Goal: Transaction & Acquisition: Purchase product/service

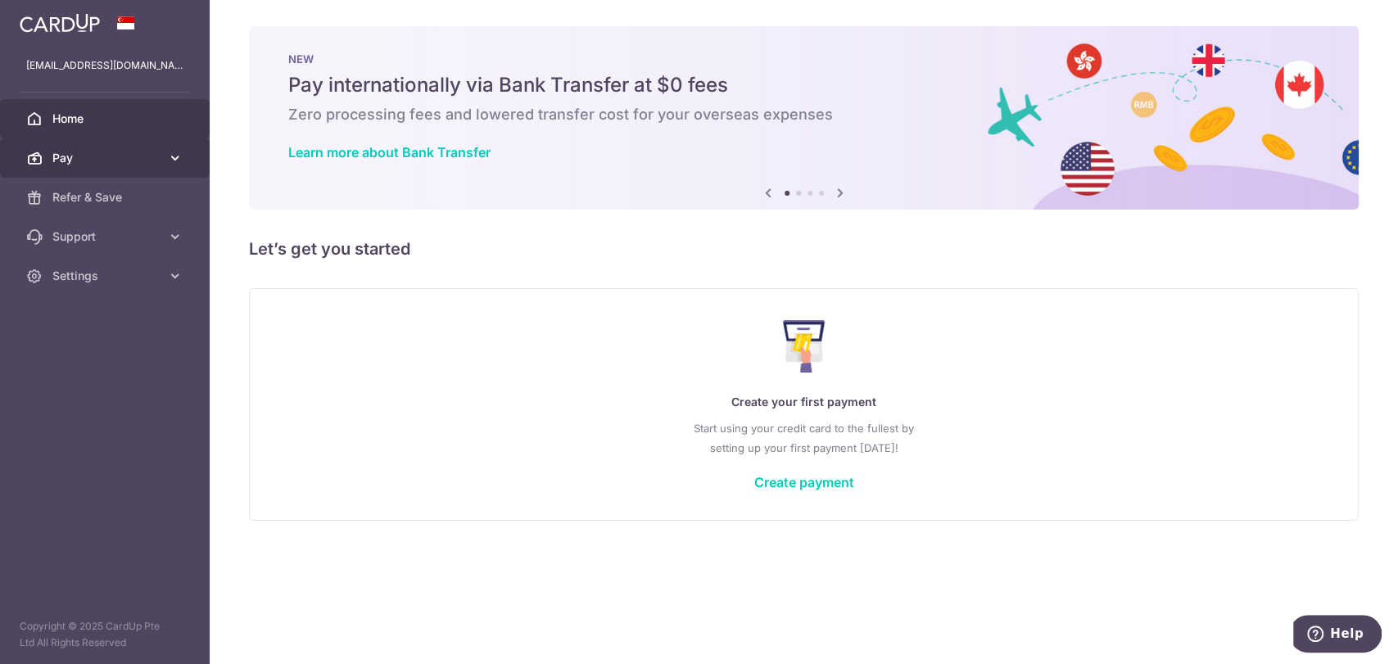
click at [102, 169] on link "Pay" at bounding box center [105, 157] width 210 height 39
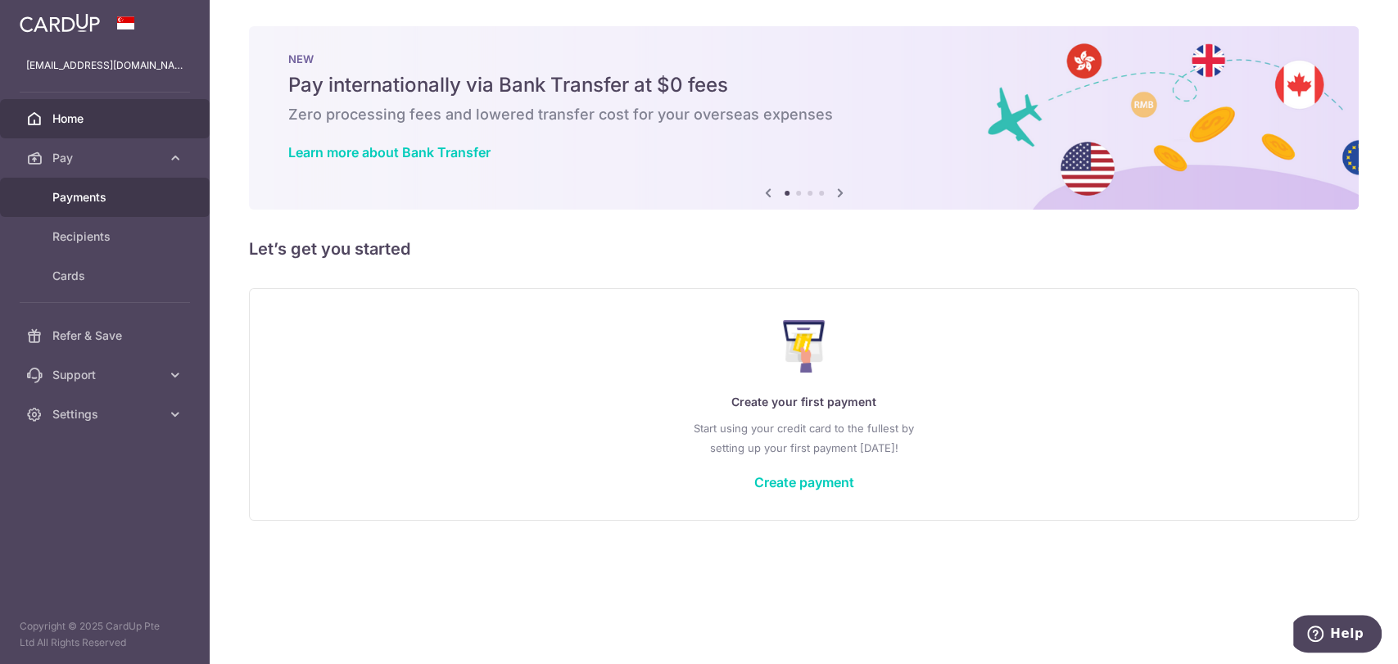
click at [82, 194] on span "Payments" at bounding box center [106, 197] width 108 height 16
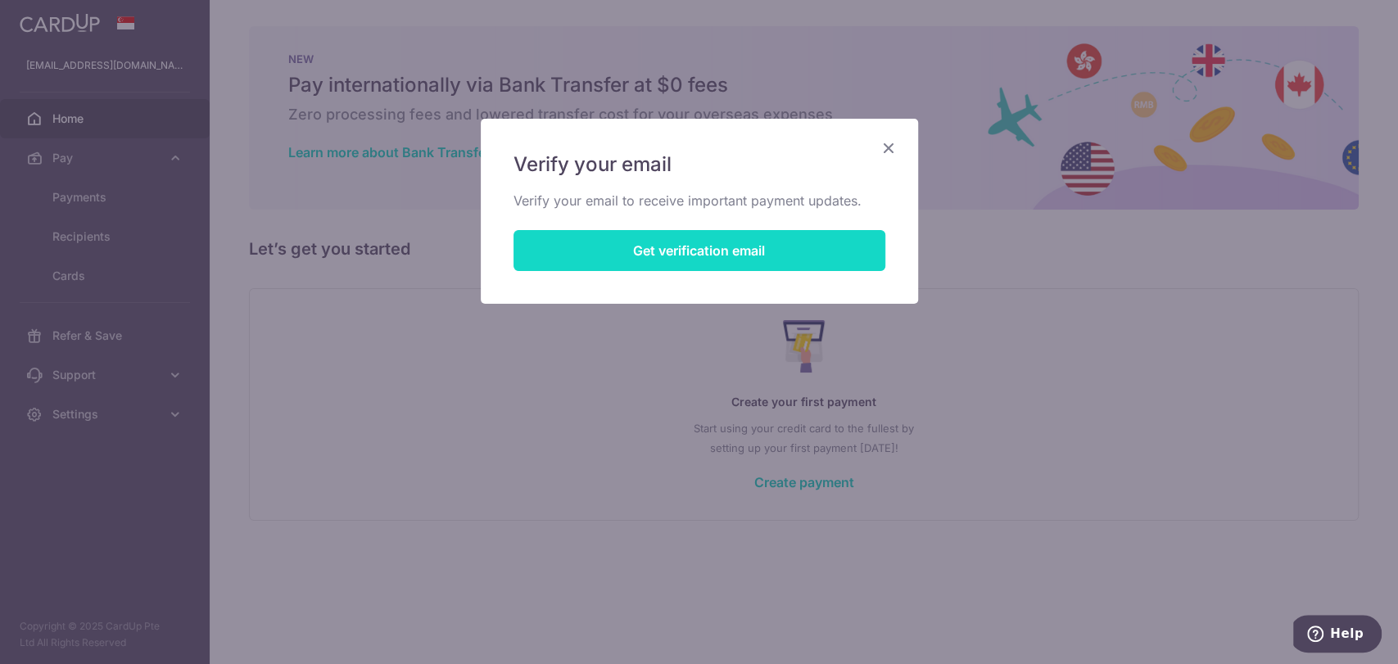
click at [712, 251] on button "Get verification email" at bounding box center [699, 250] width 372 height 41
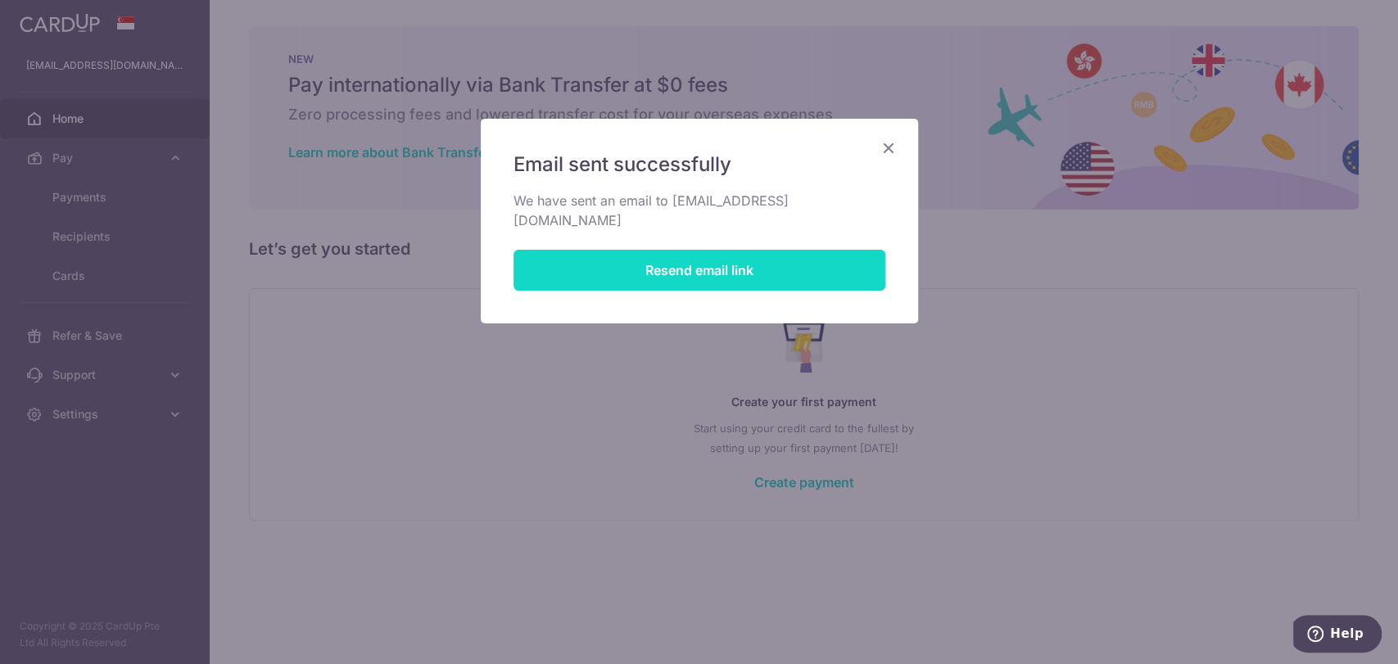
click at [712, 251] on button "Resend email link" at bounding box center [699, 270] width 372 height 41
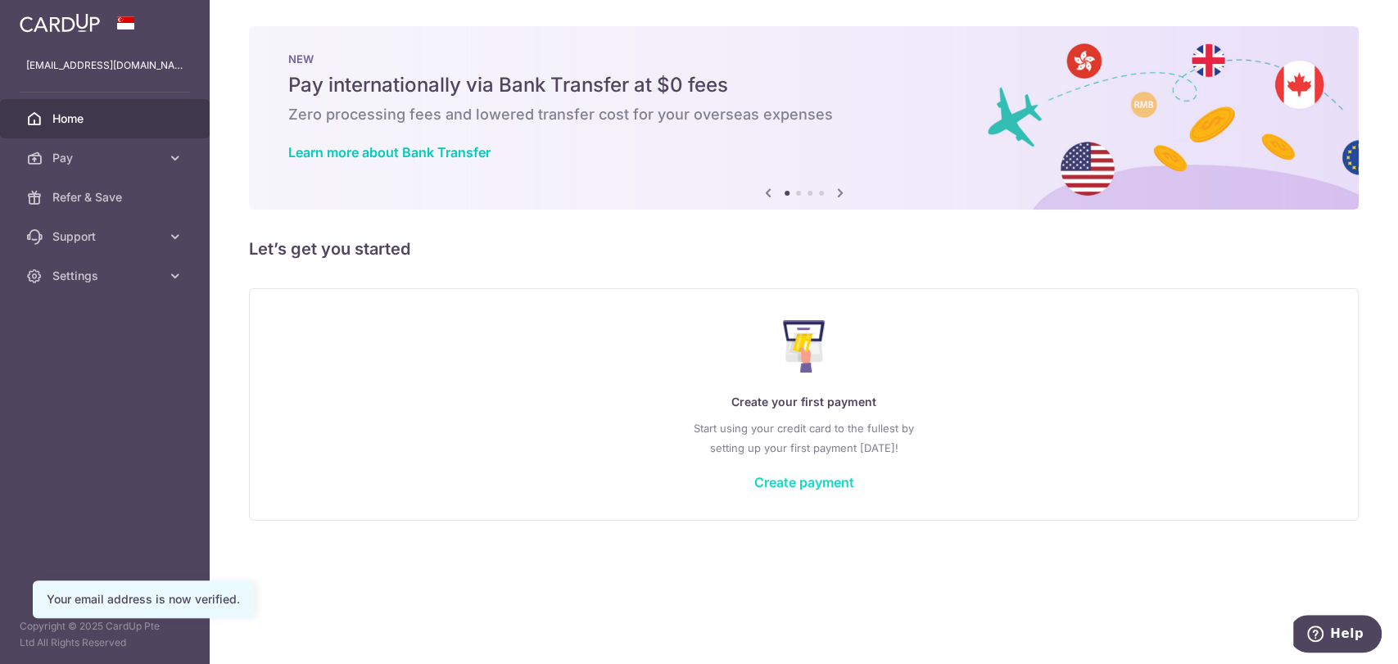
click at [821, 482] on link "Create payment" at bounding box center [804, 482] width 100 height 16
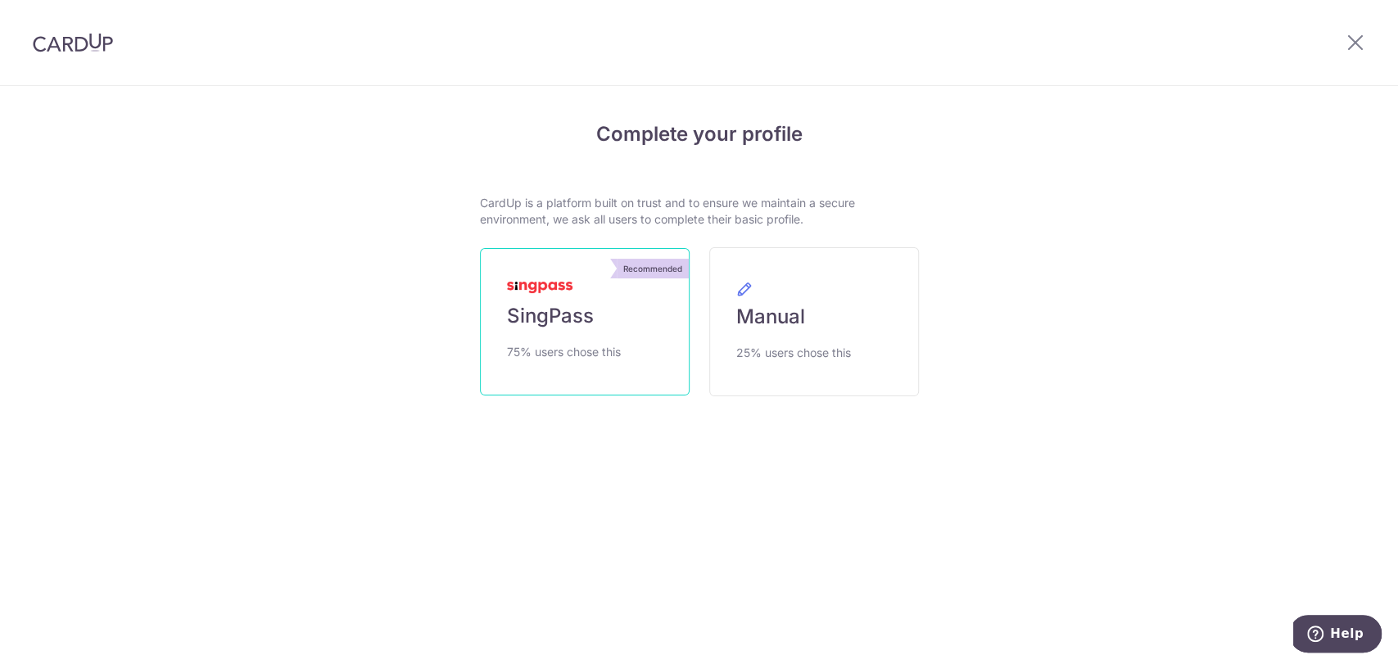
click at [590, 336] on link "Recommended SingPass 75% users chose this" at bounding box center [585, 321] width 210 height 147
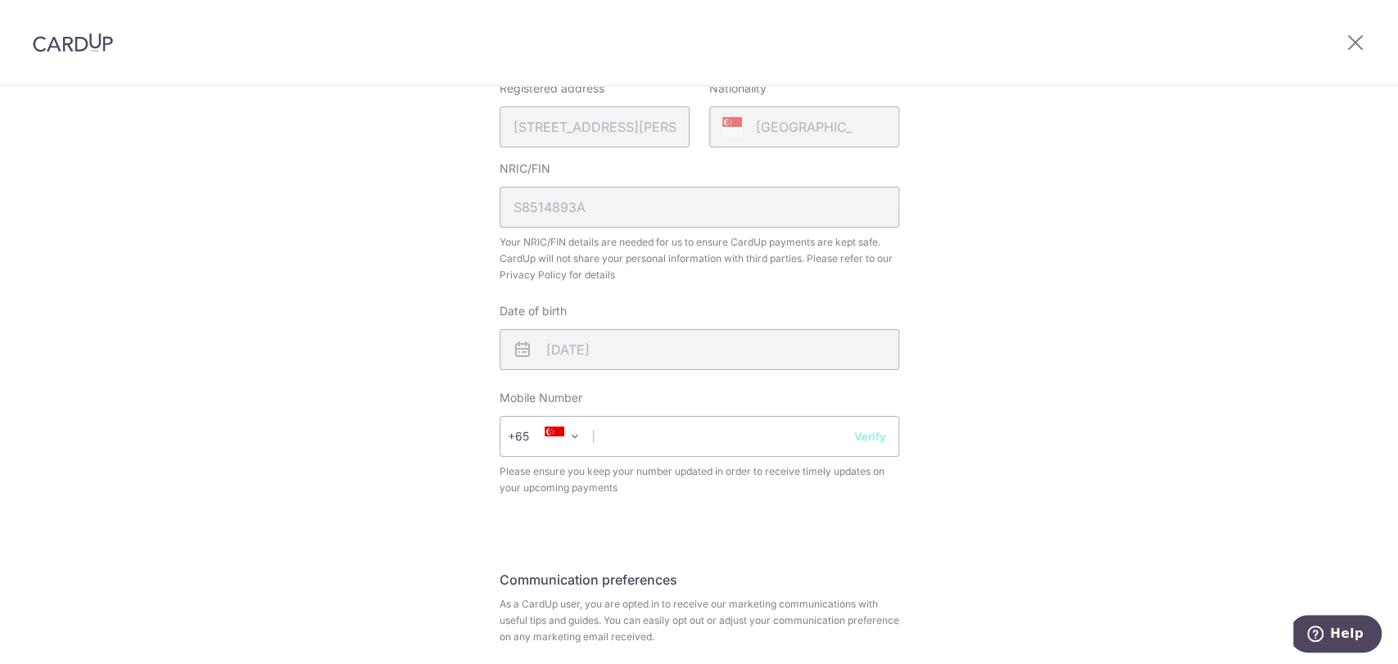
scroll to position [491, 0]
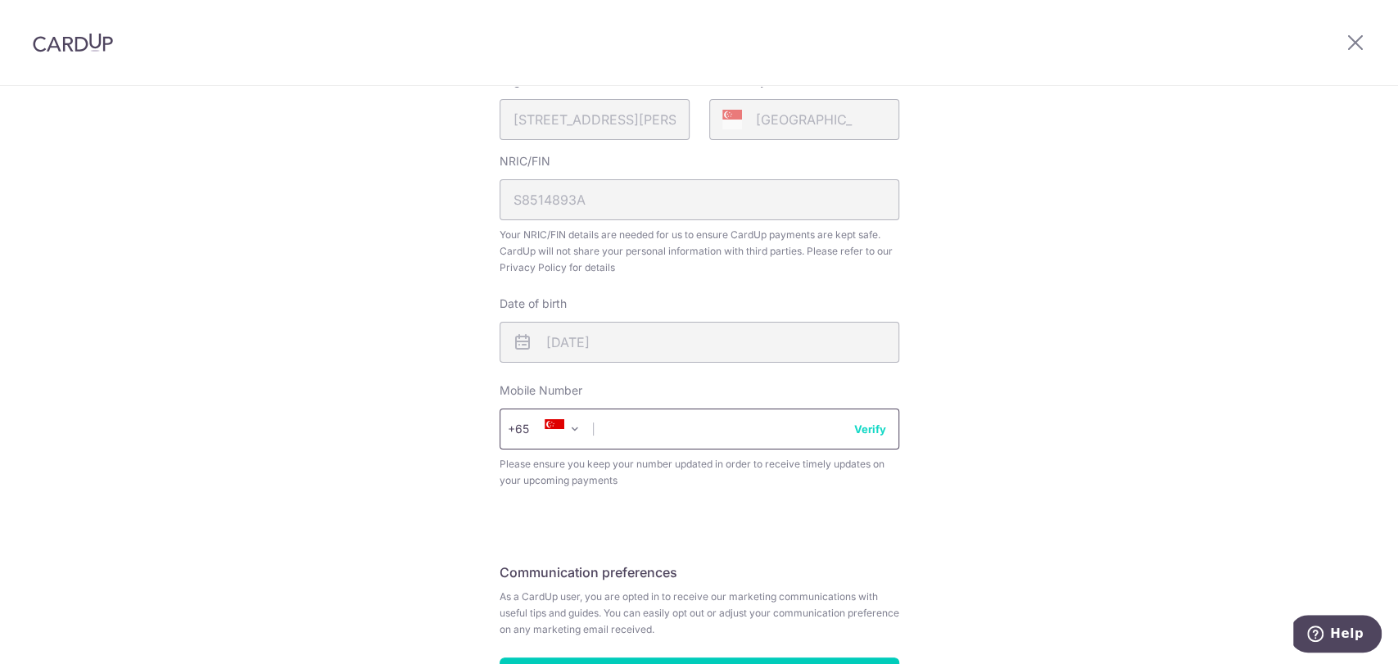
click at [625, 411] on input "text" at bounding box center [699, 429] width 400 height 41
type input "94374655"
click at [859, 434] on button "Verify" at bounding box center [870, 429] width 32 height 16
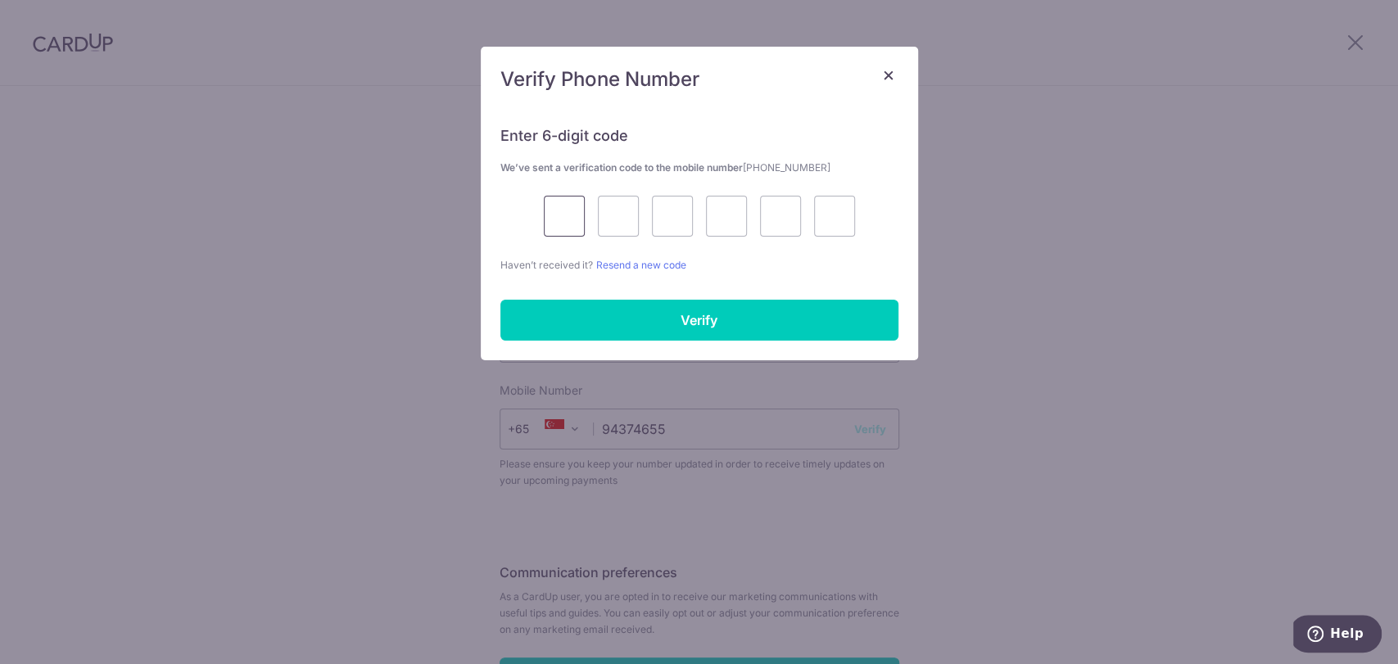
click at [575, 226] on input "text" at bounding box center [564, 216] width 41 height 41
type input "2"
type input "1"
type input "4"
type input "2"
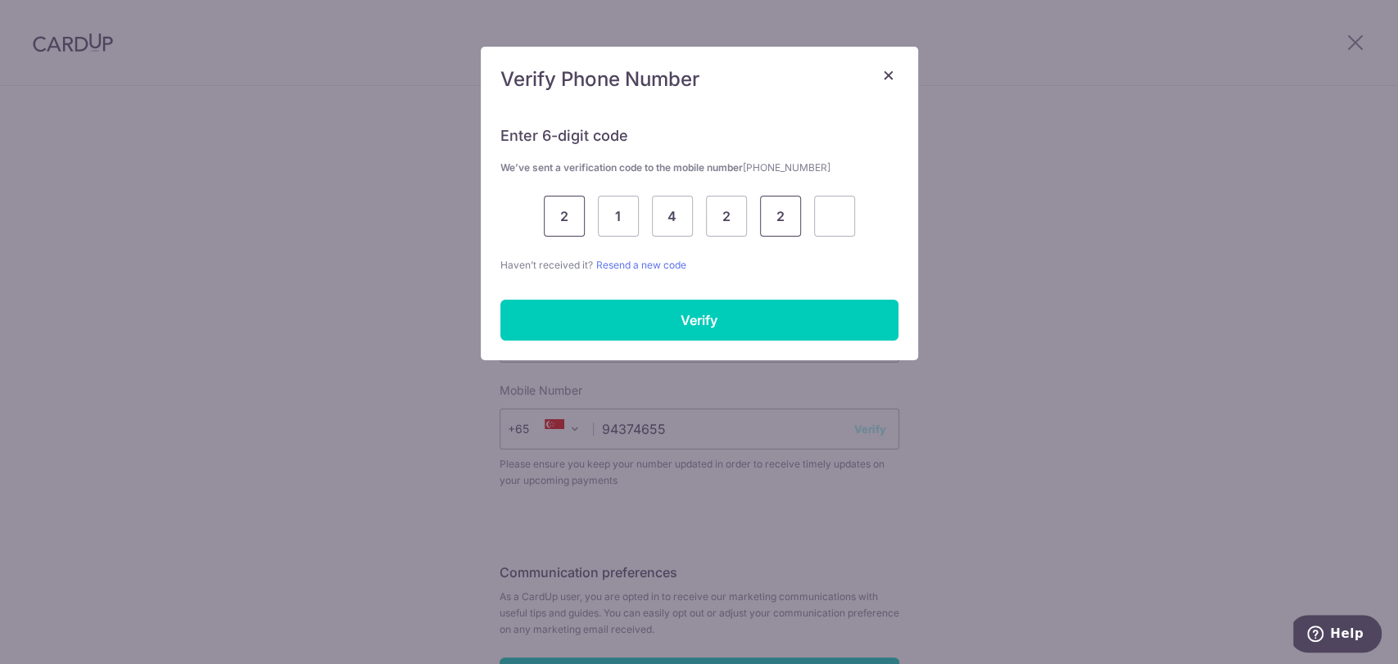
type input "2"
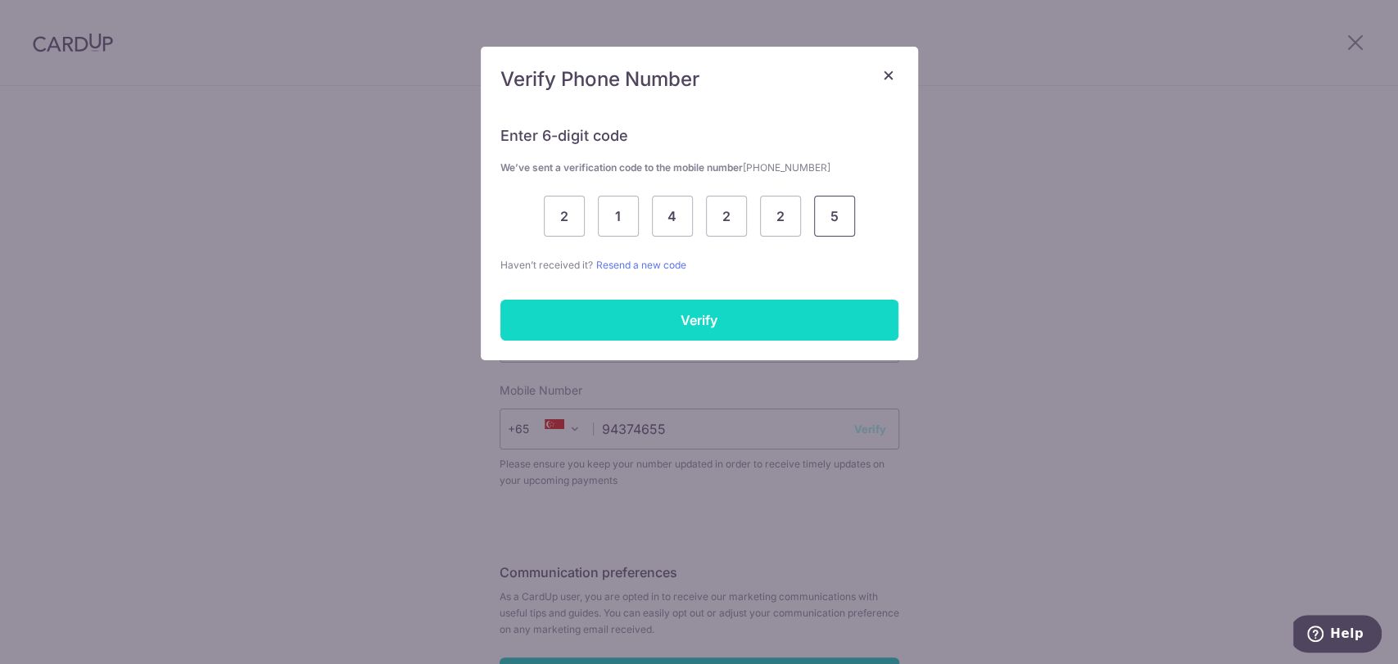
type input "5"
click at [631, 311] on input "Verify" at bounding box center [699, 320] width 398 height 41
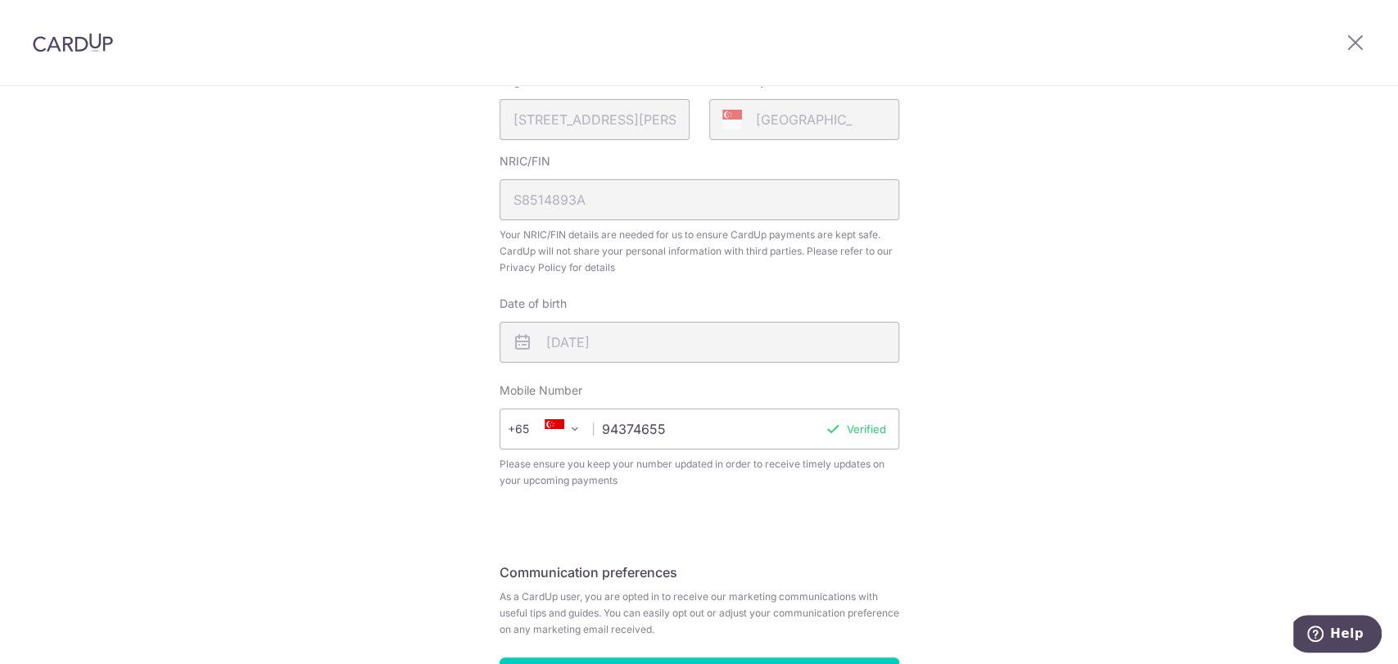
scroll to position [616, 0]
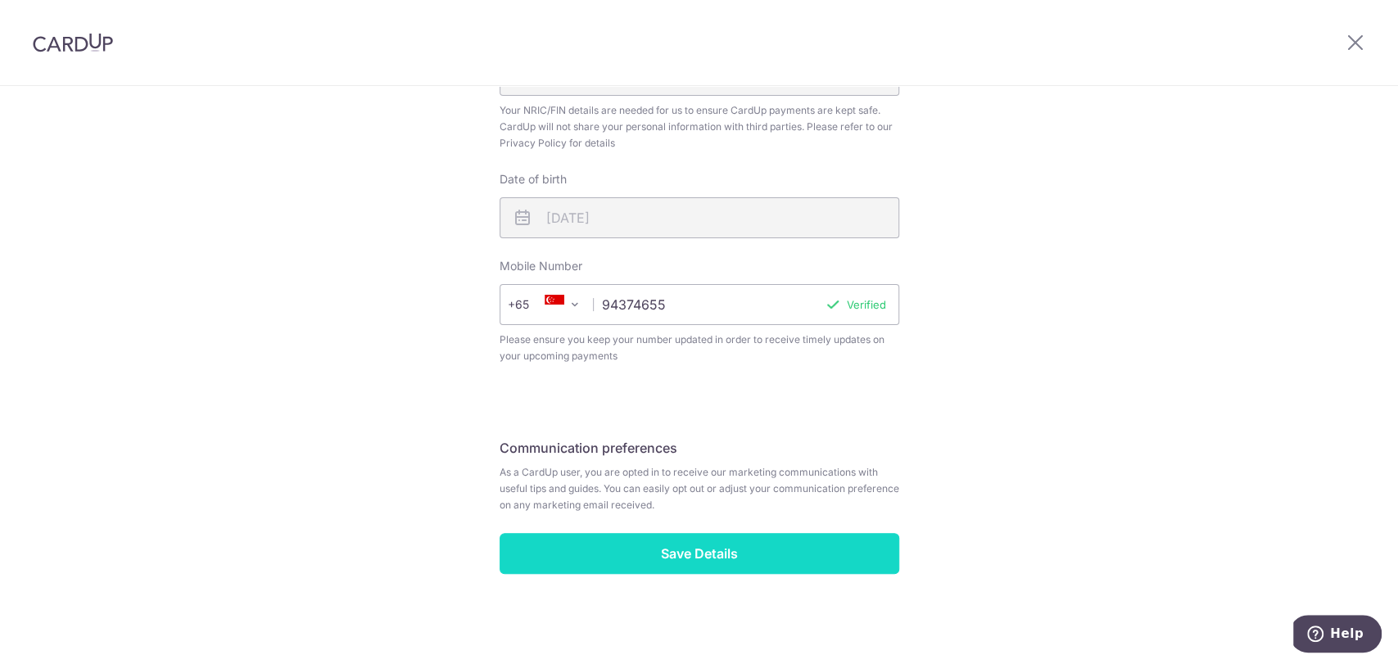
click at [765, 561] on input "Save Details" at bounding box center [699, 553] width 400 height 41
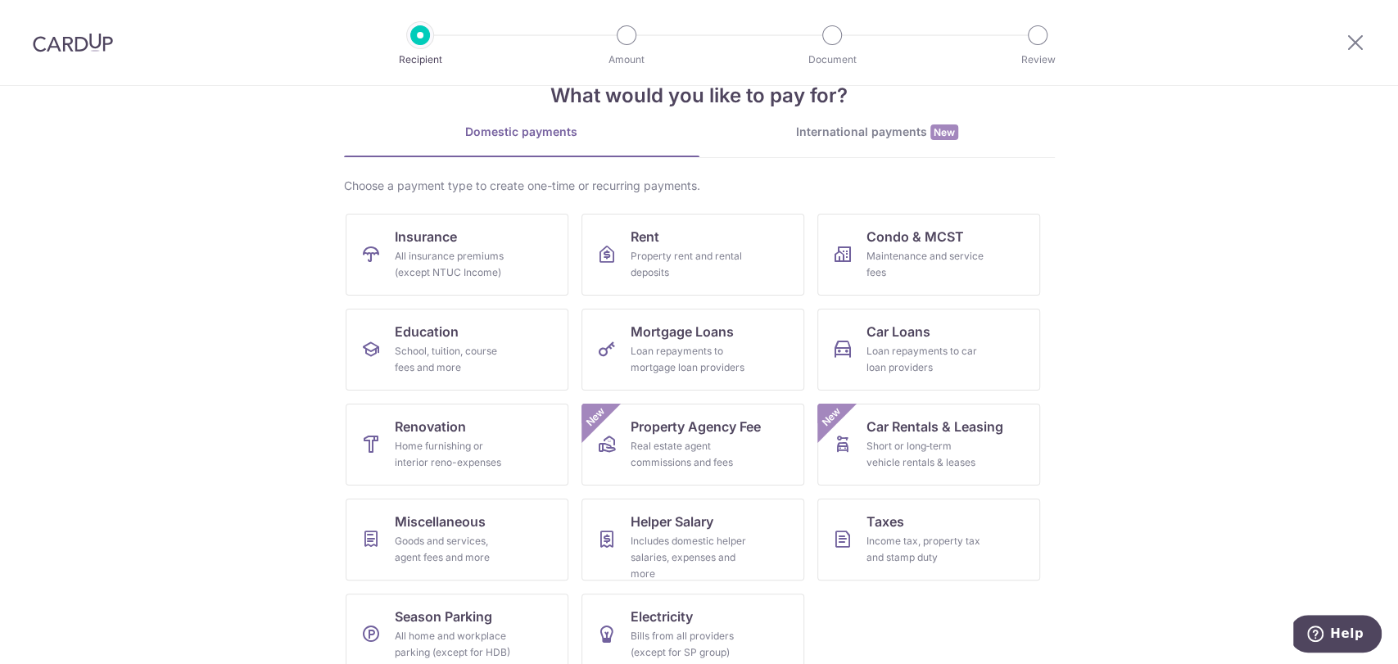
scroll to position [68, 0]
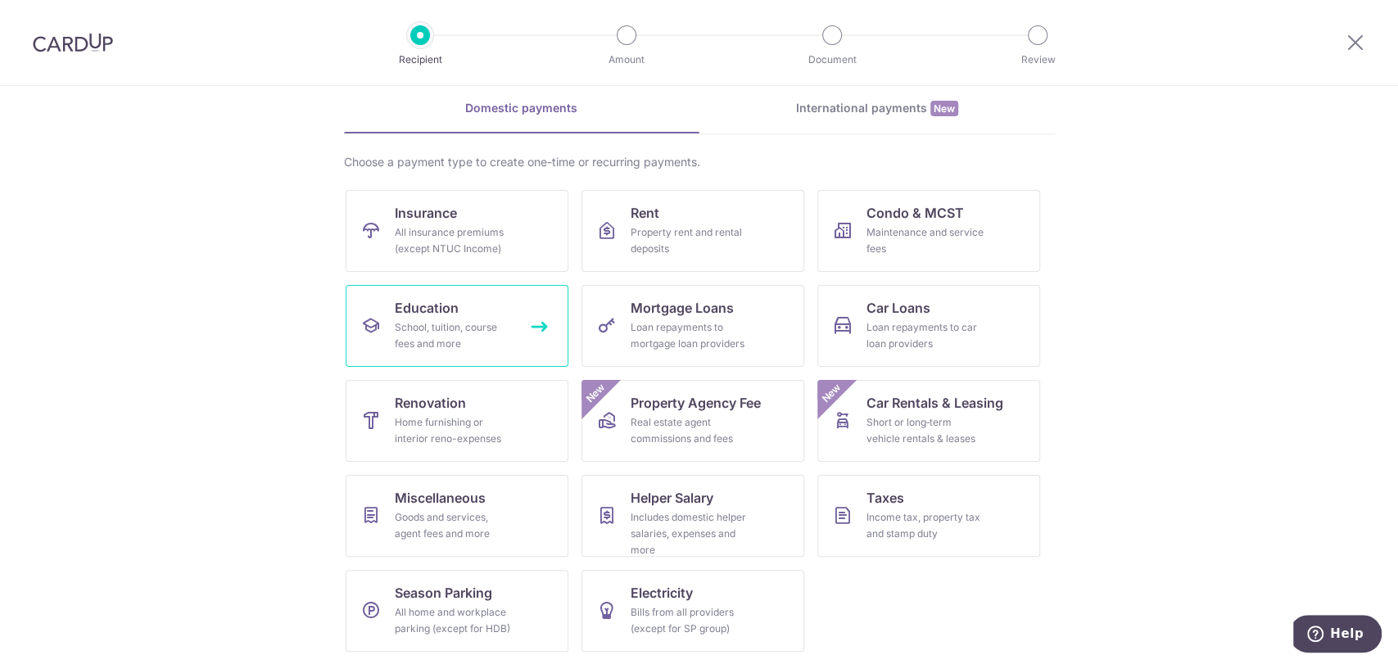
click at [425, 324] on div "School, tuition, course fees and more" at bounding box center [454, 335] width 118 height 33
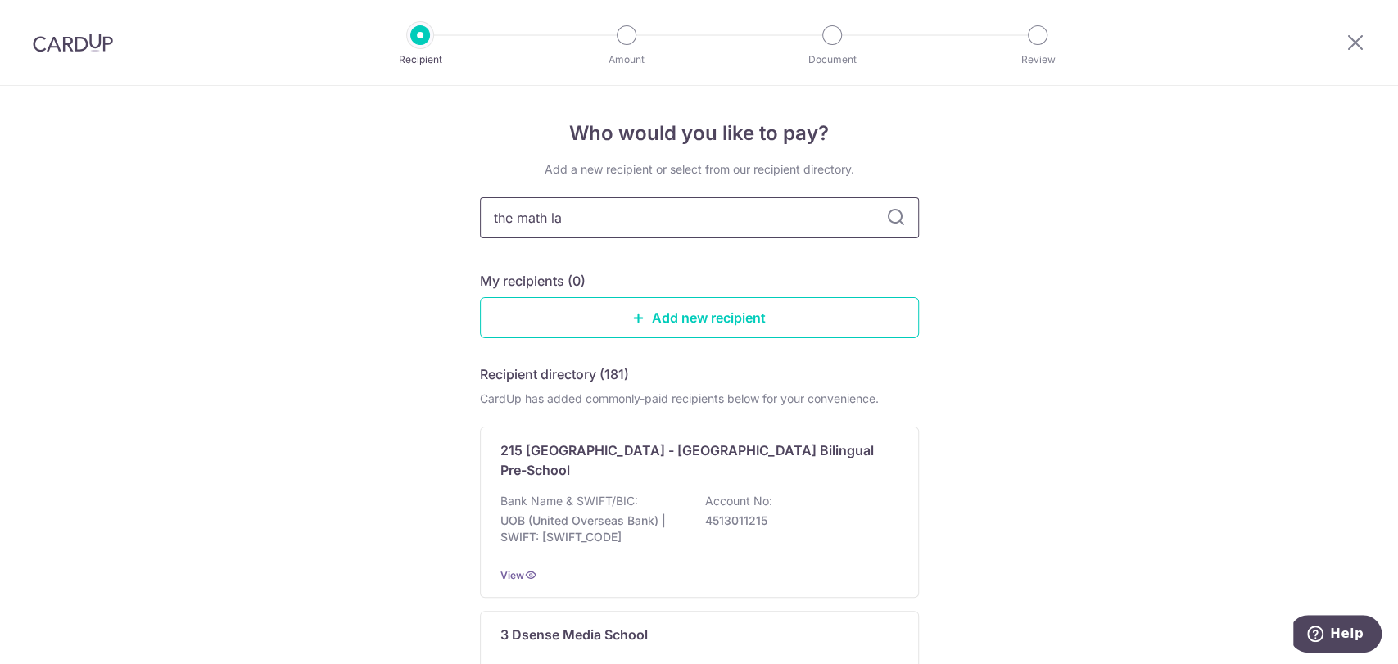
type input "the math lab"
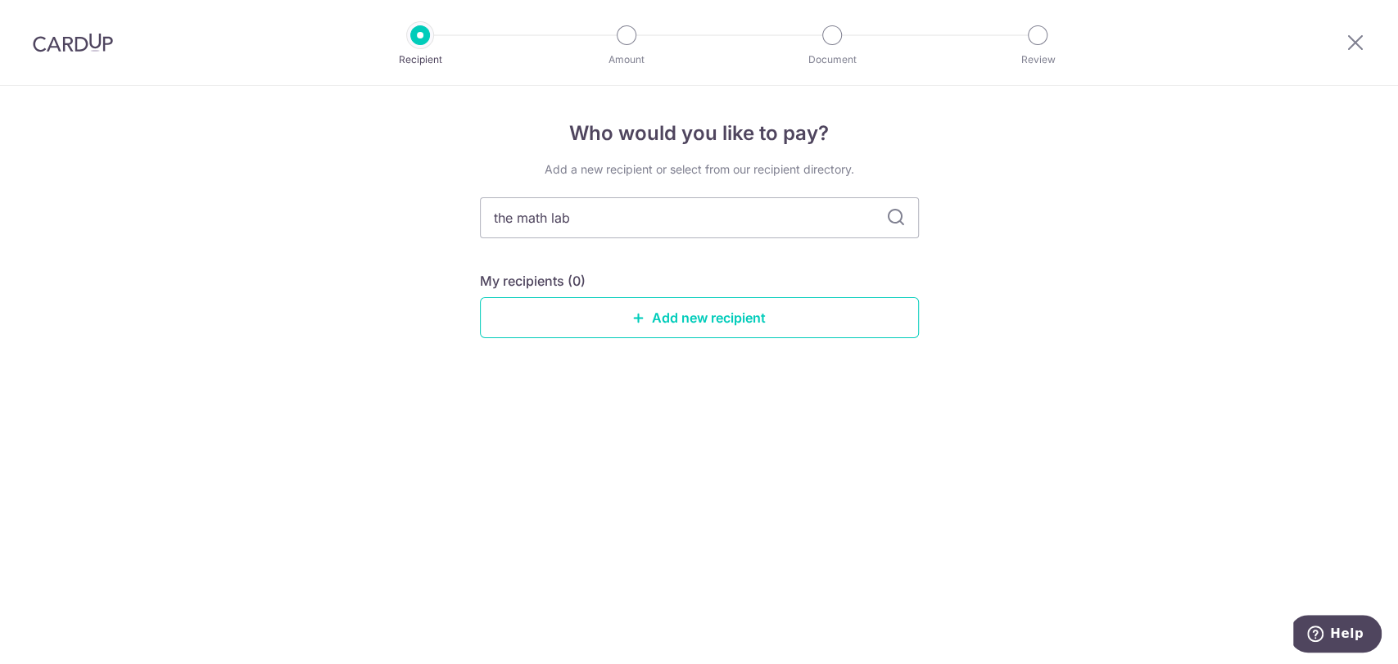
click at [892, 211] on icon at bounding box center [896, 218] width 20 height 20
click at [749, 228] on input "the math lab" at bounding box center [699, 217] width 439 height 41
drag, startPoint x: 760, startPoint y: 228, endPoint x: 236, endPoint y: 170, distance: 527.3
click at [236, 170] on div "Who would you like to pay? Add a new recipient or select from our recipient dir…" at bounding box center [699, 375] width 1398 height 578
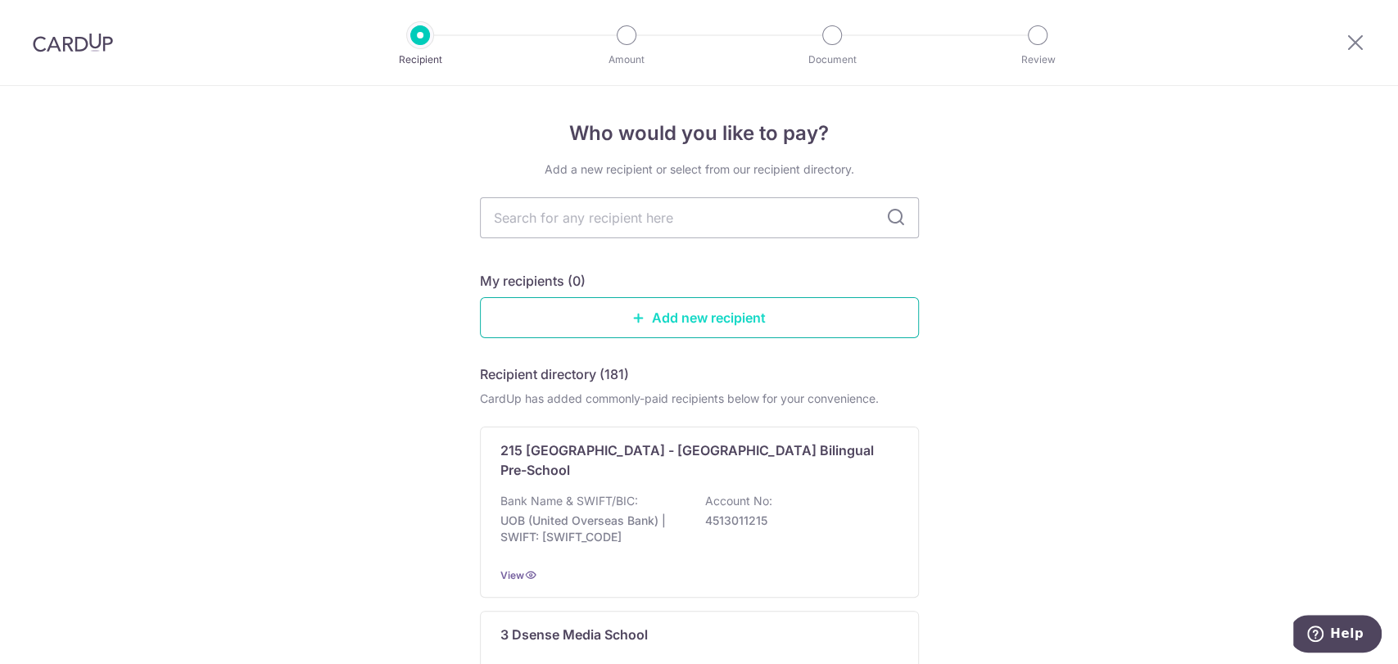
click at [721, 331] on link "Add new recipient" at bounding box center [699, 317] width 439 height 41
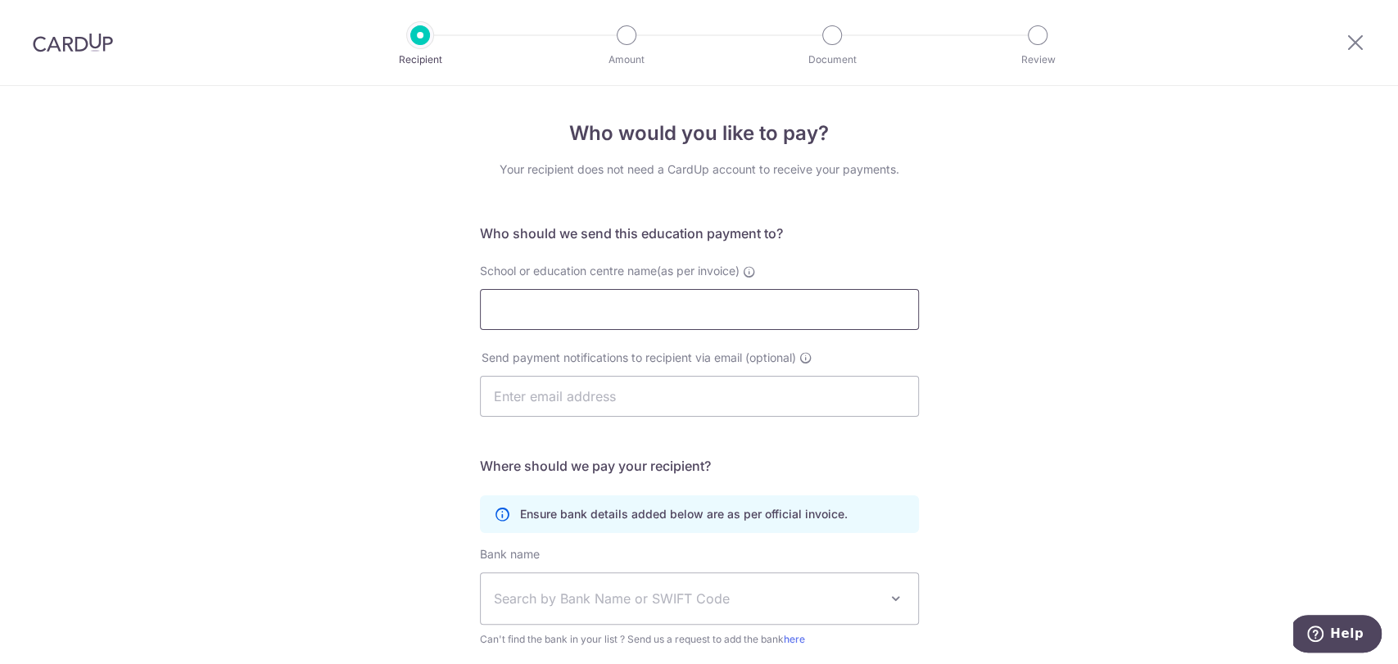
click at [750, 305] on input "School or education centre name(as per invoice)" at bounding box center [699, 309] width 439 height 41
click at [1118, 285] on div "Who would you like to pay? Your recipient does not need a CardUp account to rec…" at bounding box center [699, 476] width 1398 height 780
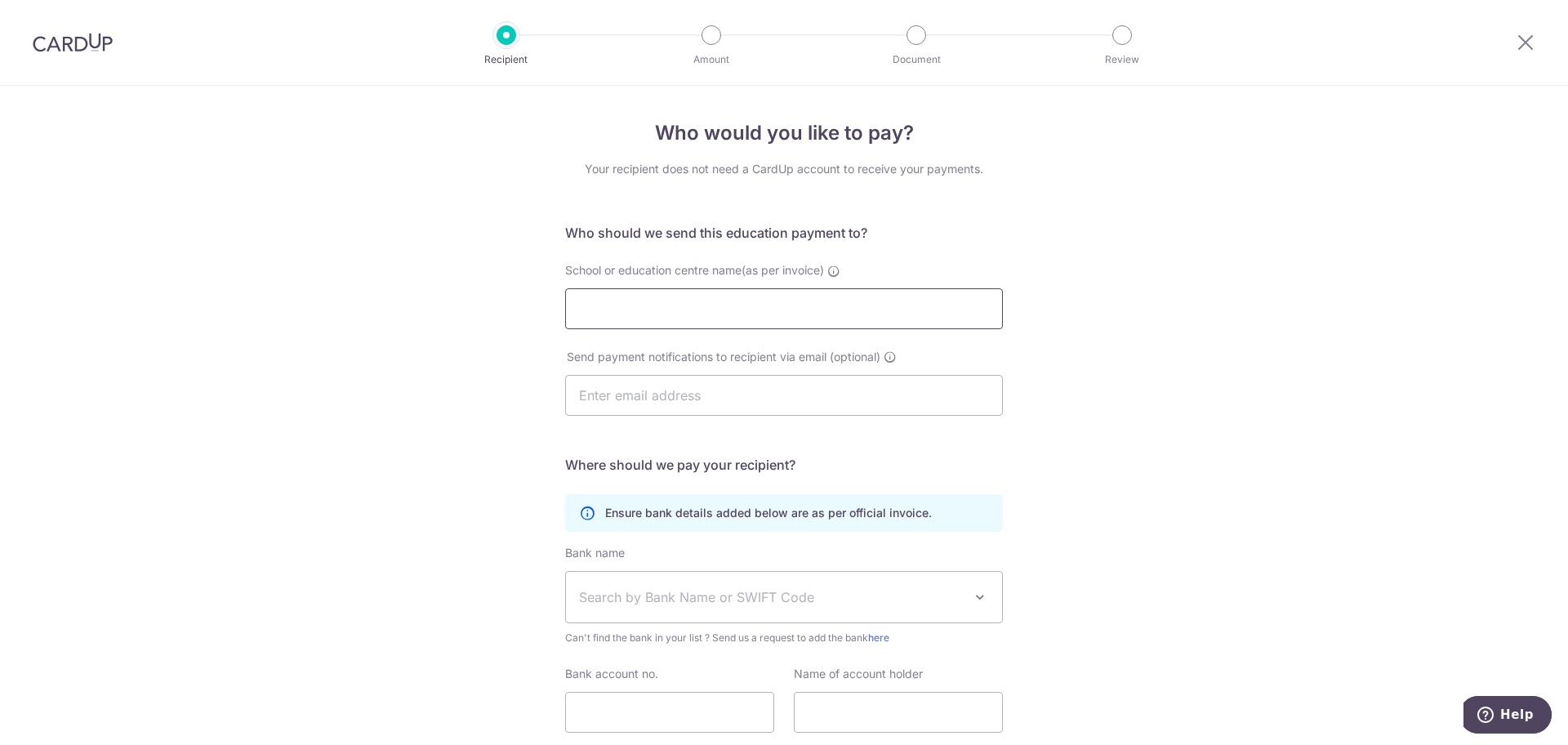
click at [721, 307] on input "School or education centre name(as per invoice)" at bounding box center [784, 308] width 438 height 41
click at [1127, 330] on div "Who would you like to pay? Your recipient does not need a CardUp account to rec…" at bounding box center [784, 475] width 1568 height 778
click at [701, 294] on input "School or education centre name(as per invoice)" at bounding box center [784, 308] width 438 height 41
click at [1159, 264] on div "Who would you like to pay? Your recipient does not need a CardUp account to rec…" at bounding box center [784, 475] width 1568 height 778
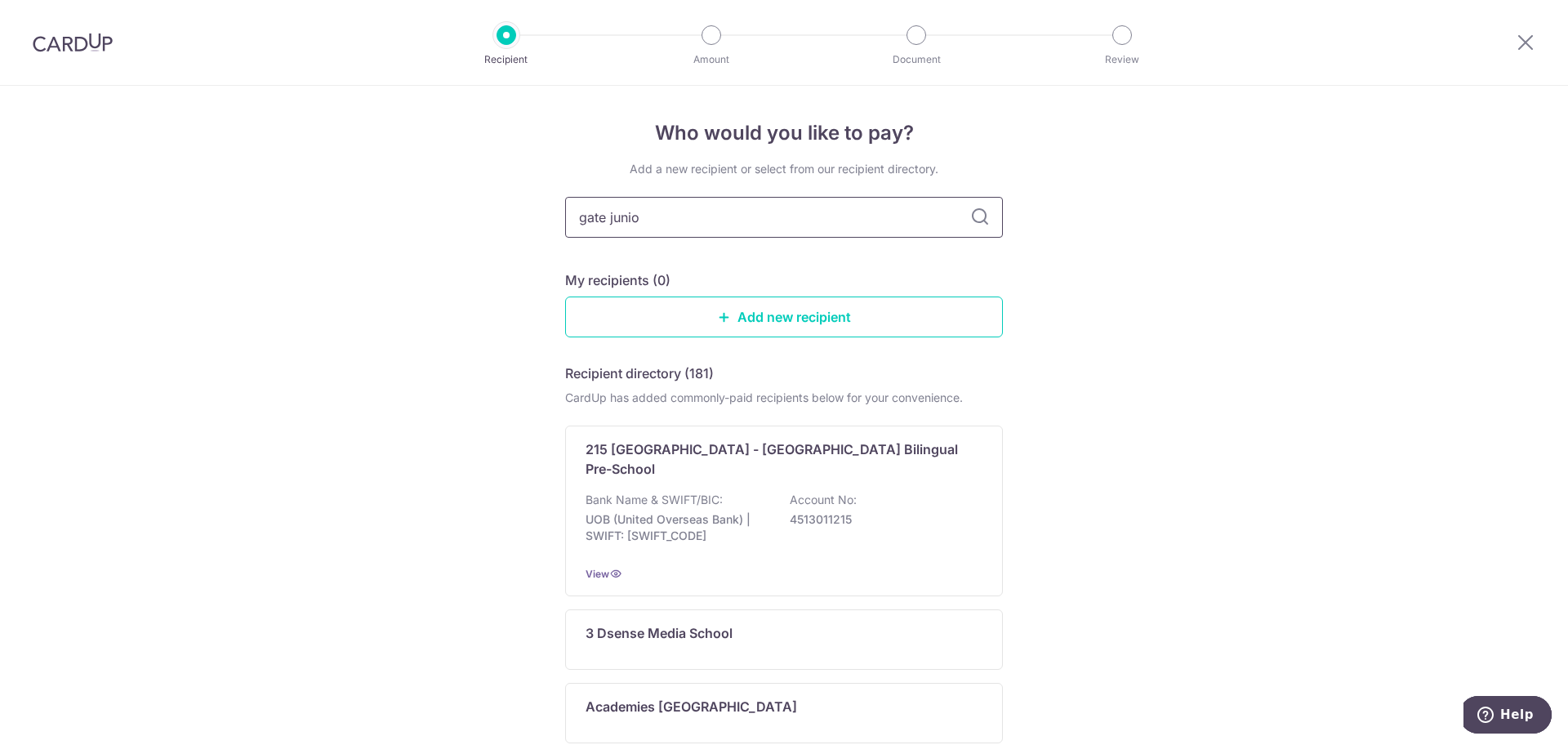
type input "gate junior"
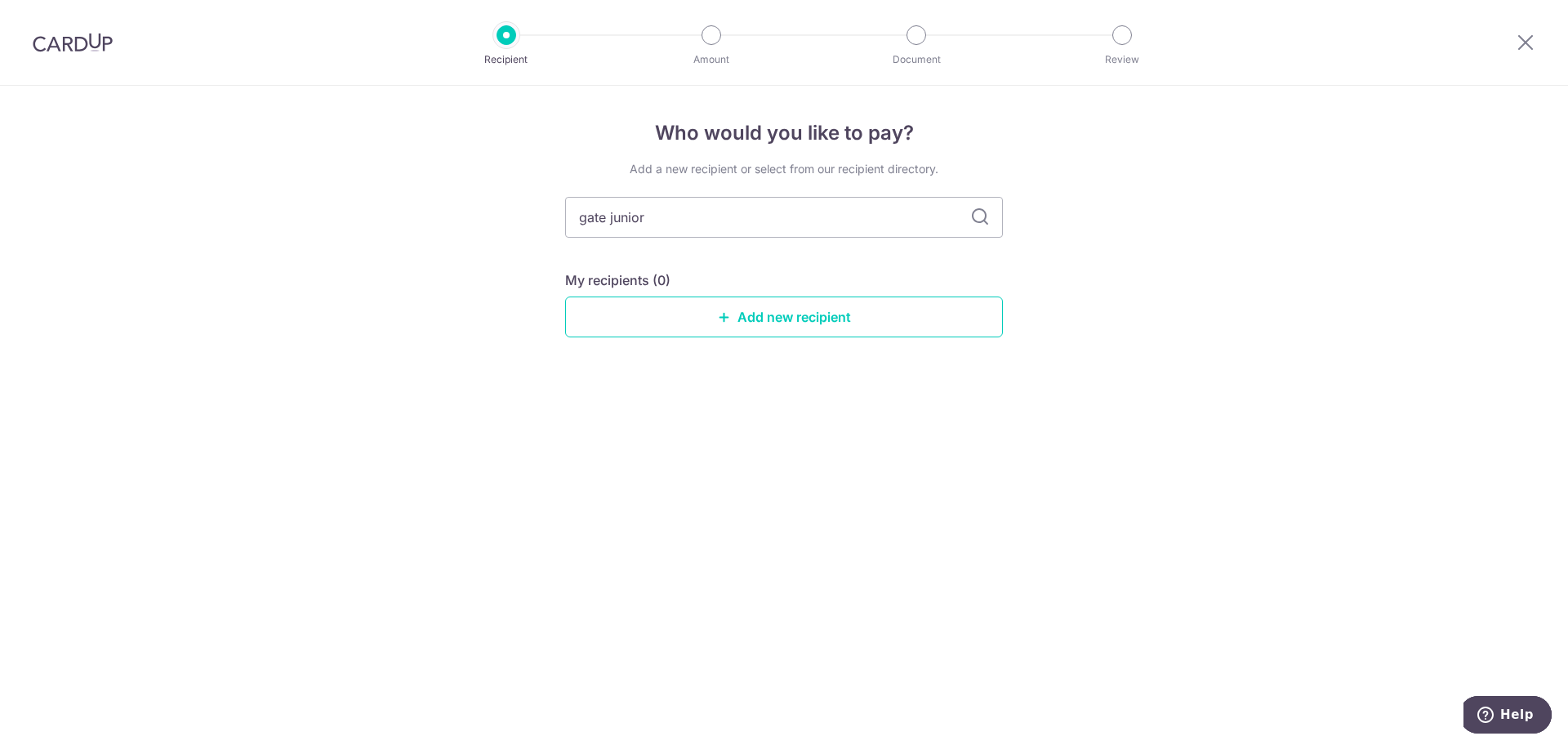
click at [974, 212] on icon at bounding box center [980, 217] width 20 height 20
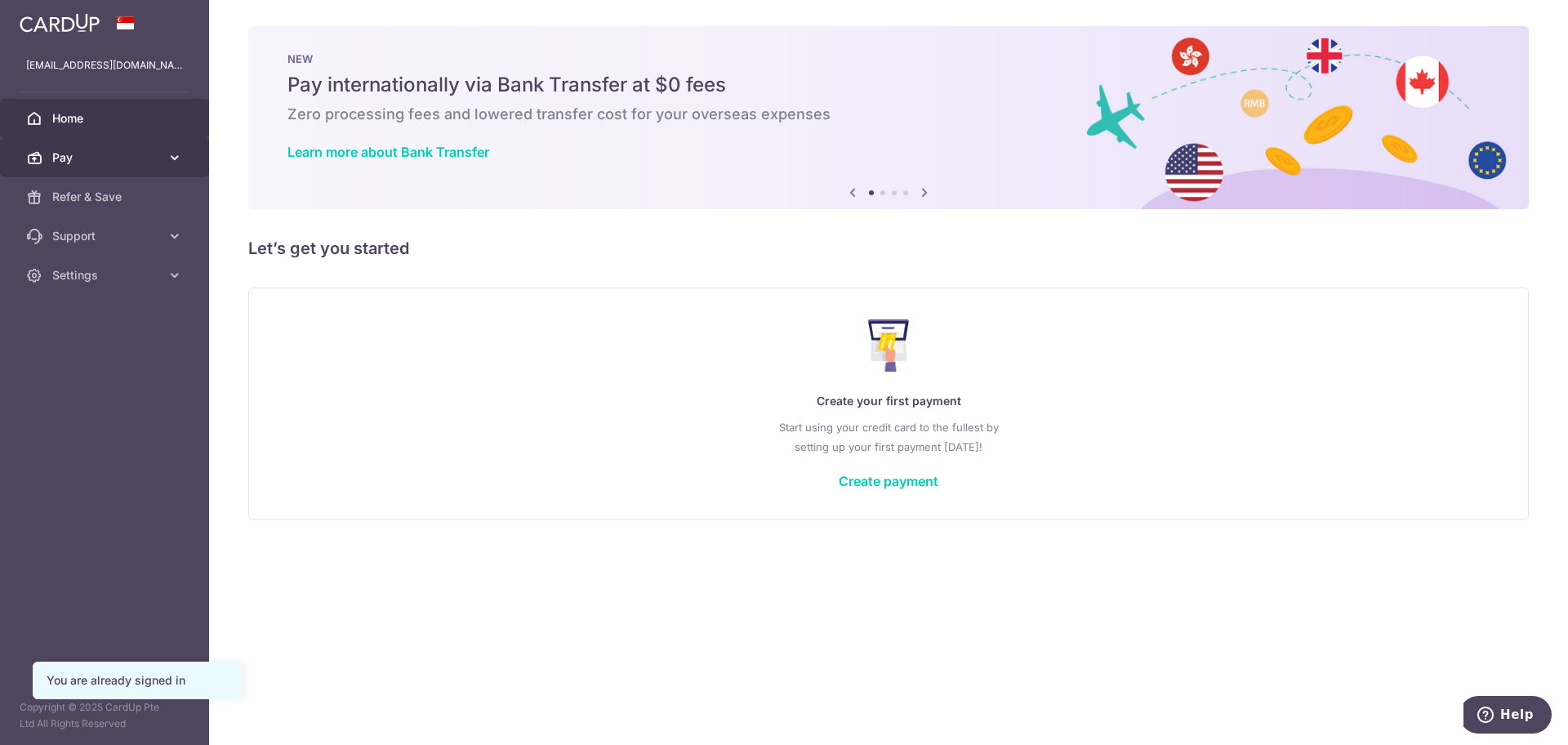
click at [98, 160] on span "Pay" at bounding box center [106, 158] width 108 height 16
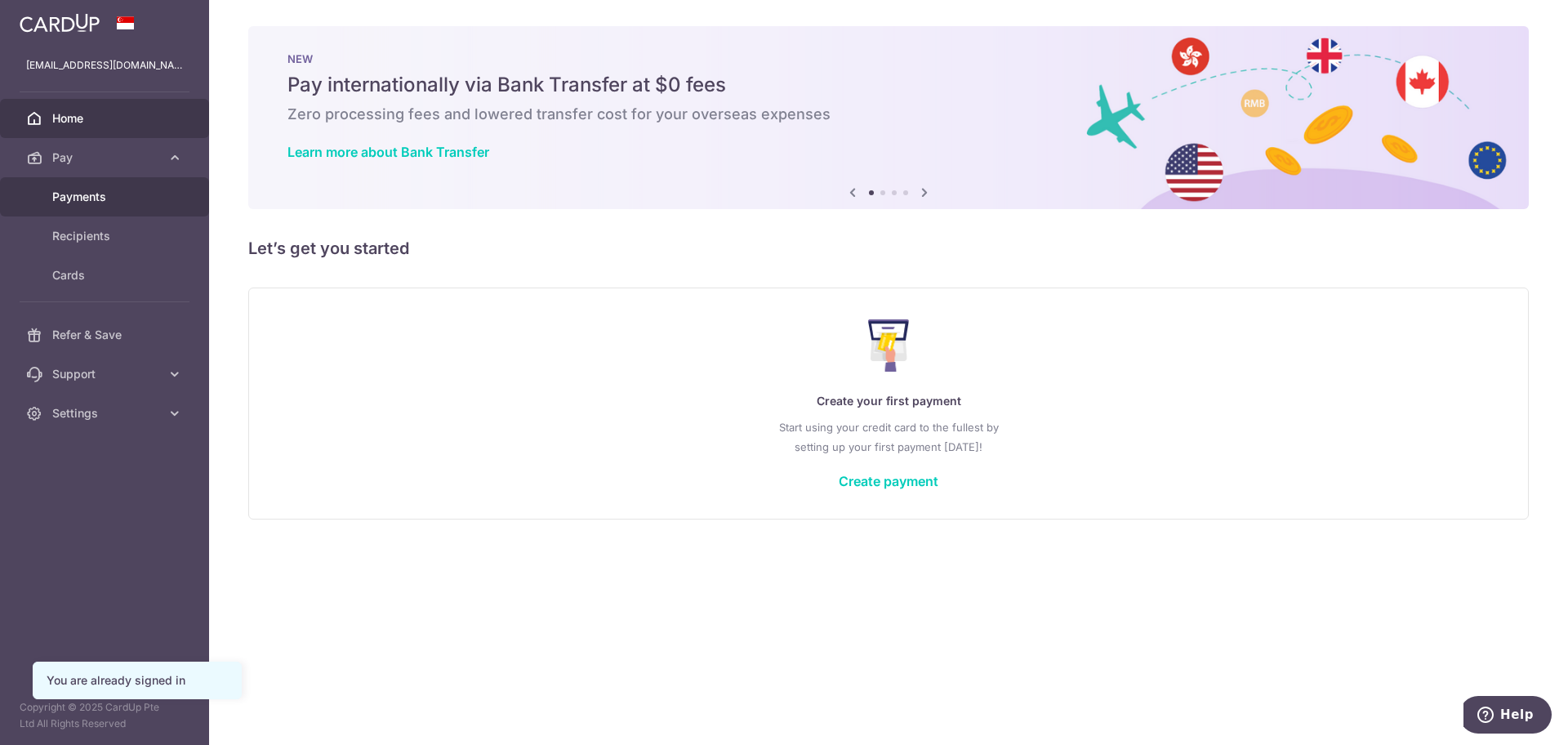
click at [97, 198] on span "Payments" at bounding box center [106, 196] width 108 height 16
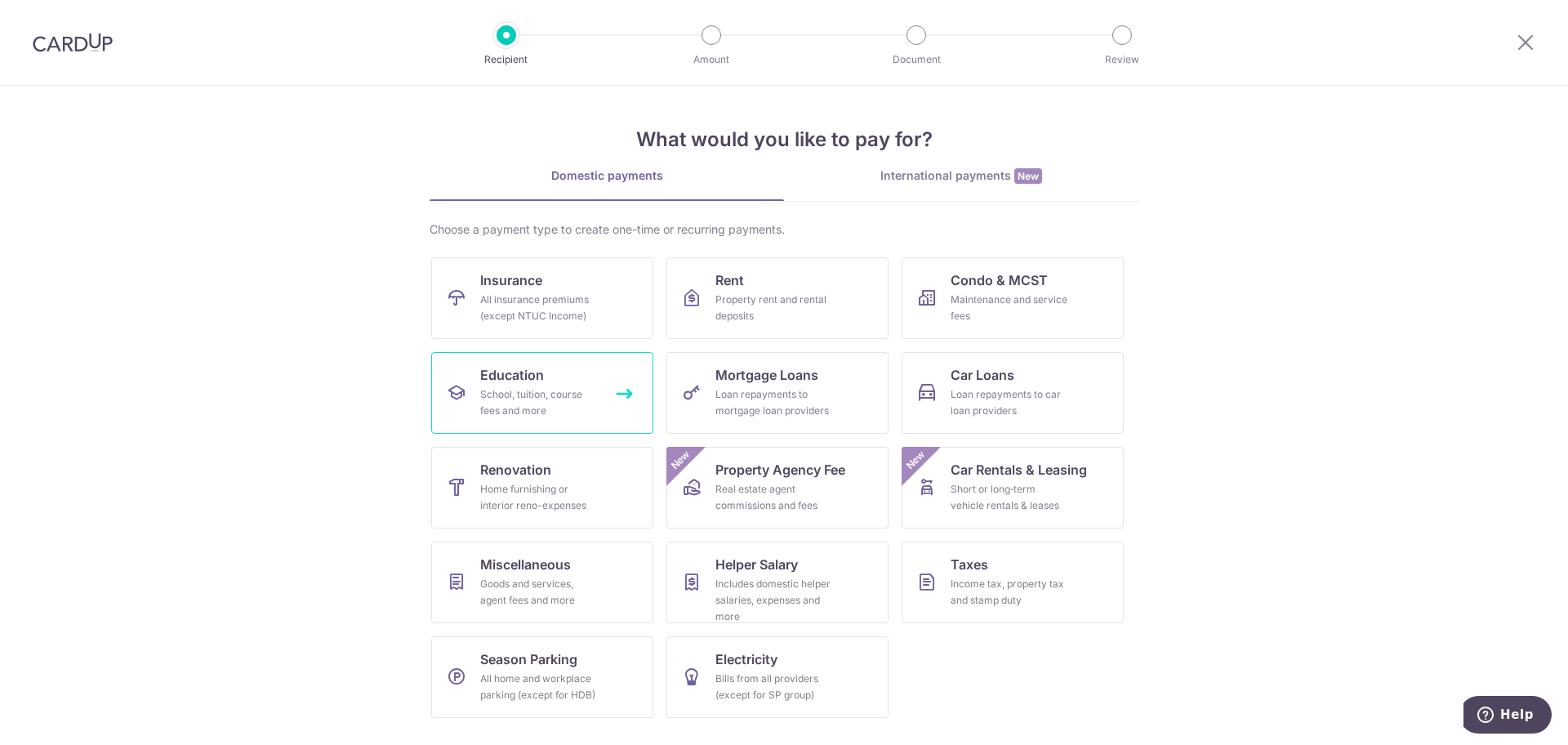
click at [512, 378] on span "Education" at bounding box center [512, 375] width 64 height 20
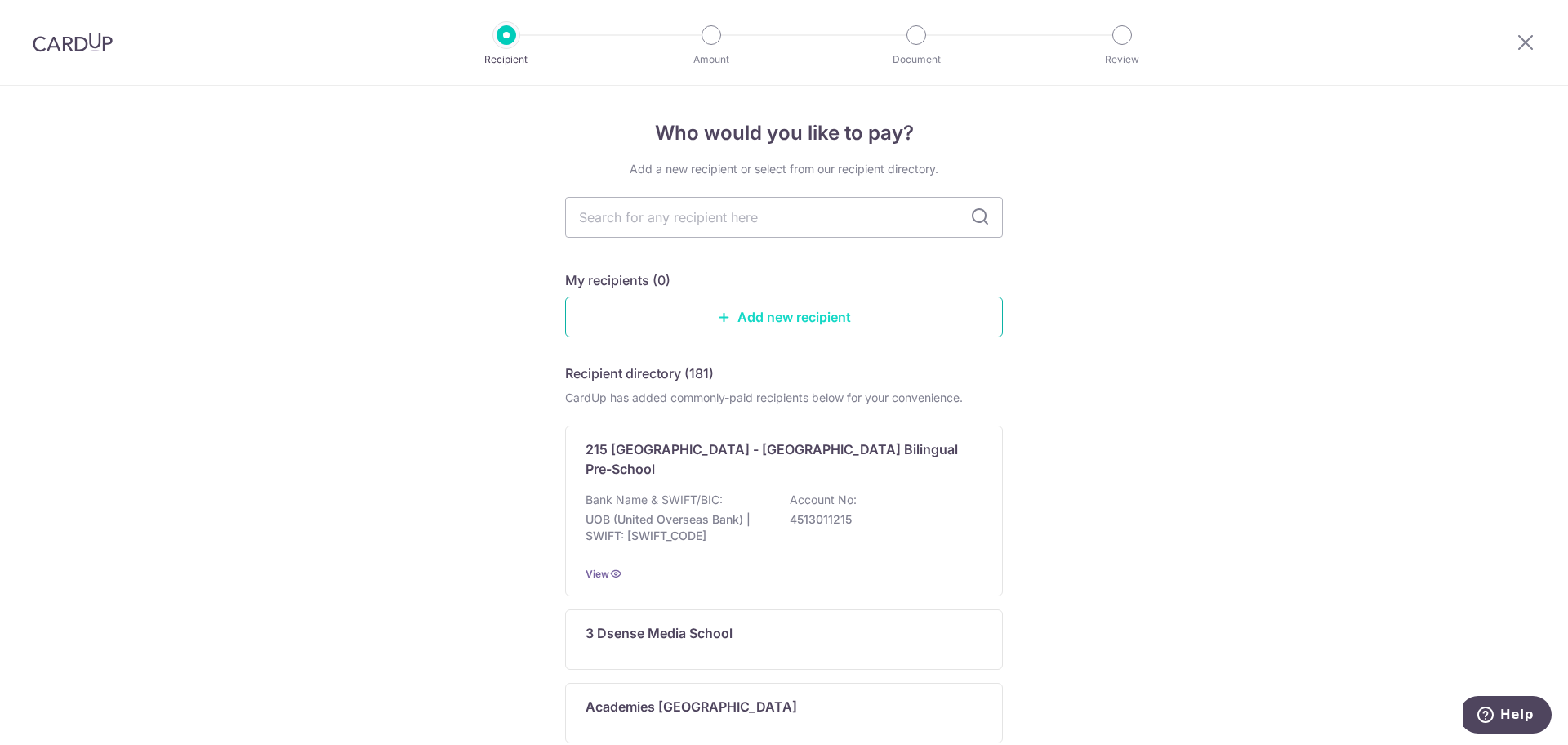
click at [730, 309] on link "Add new recipient" at bounding box center [784, 316] width 438 height 41
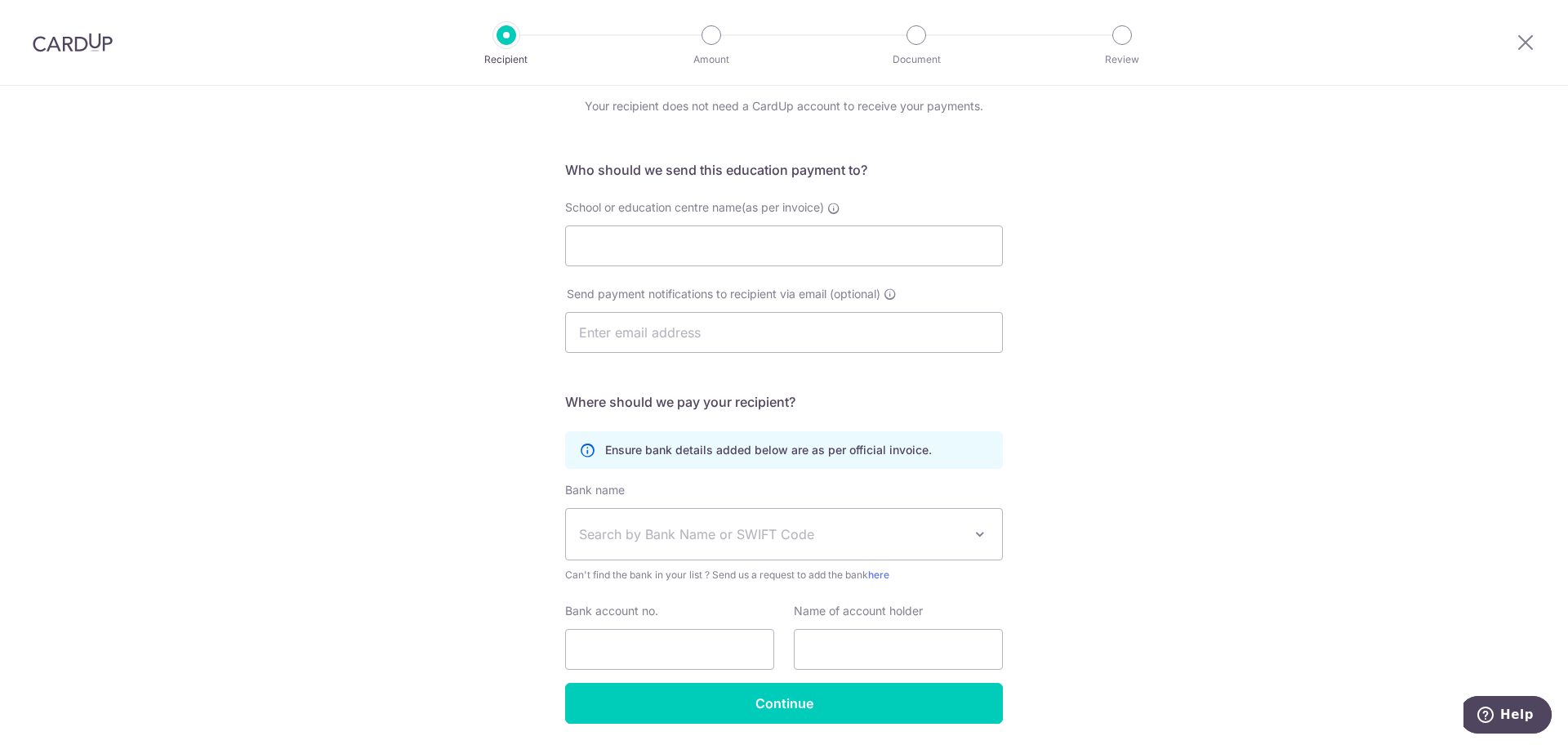
scroll to position [16, 0]
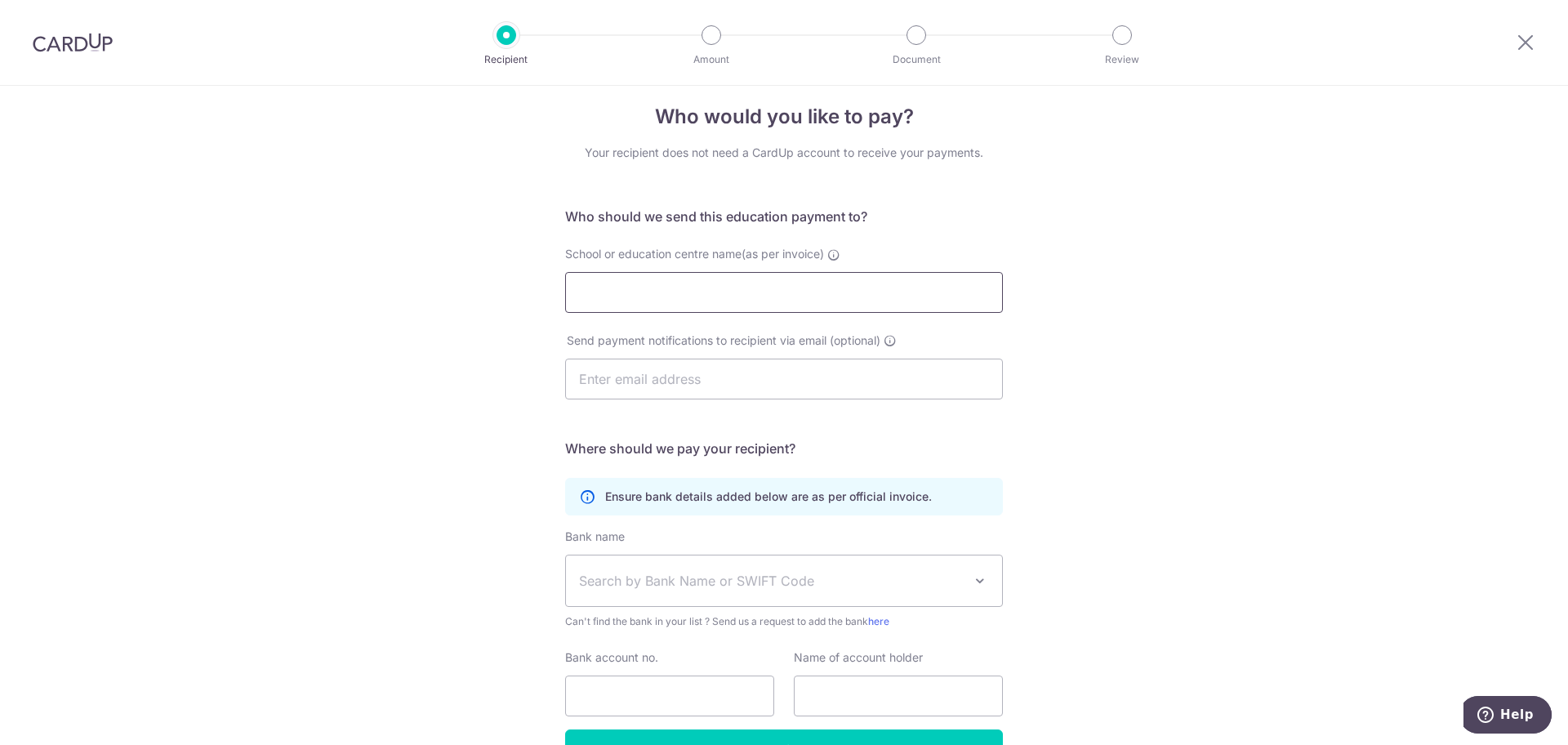
click at [705, 297] on input "School or education centre name(as per invoice)" at bounding box center [784, 292] width 438 height 41
paste input "GATE Junior Pte Ltd"
type input "GATE Junior Pte Ltd"
click at [1214, 372] on div "Who would you like to pay? Your recipient does not need a CardUp account to rec…" at bounding box center [784, 459] width 1568 height 778
click at [726, 587] on span "Search by Bank Name or SWIFT Code" at bounding box center [771, 580] width 384 height 20
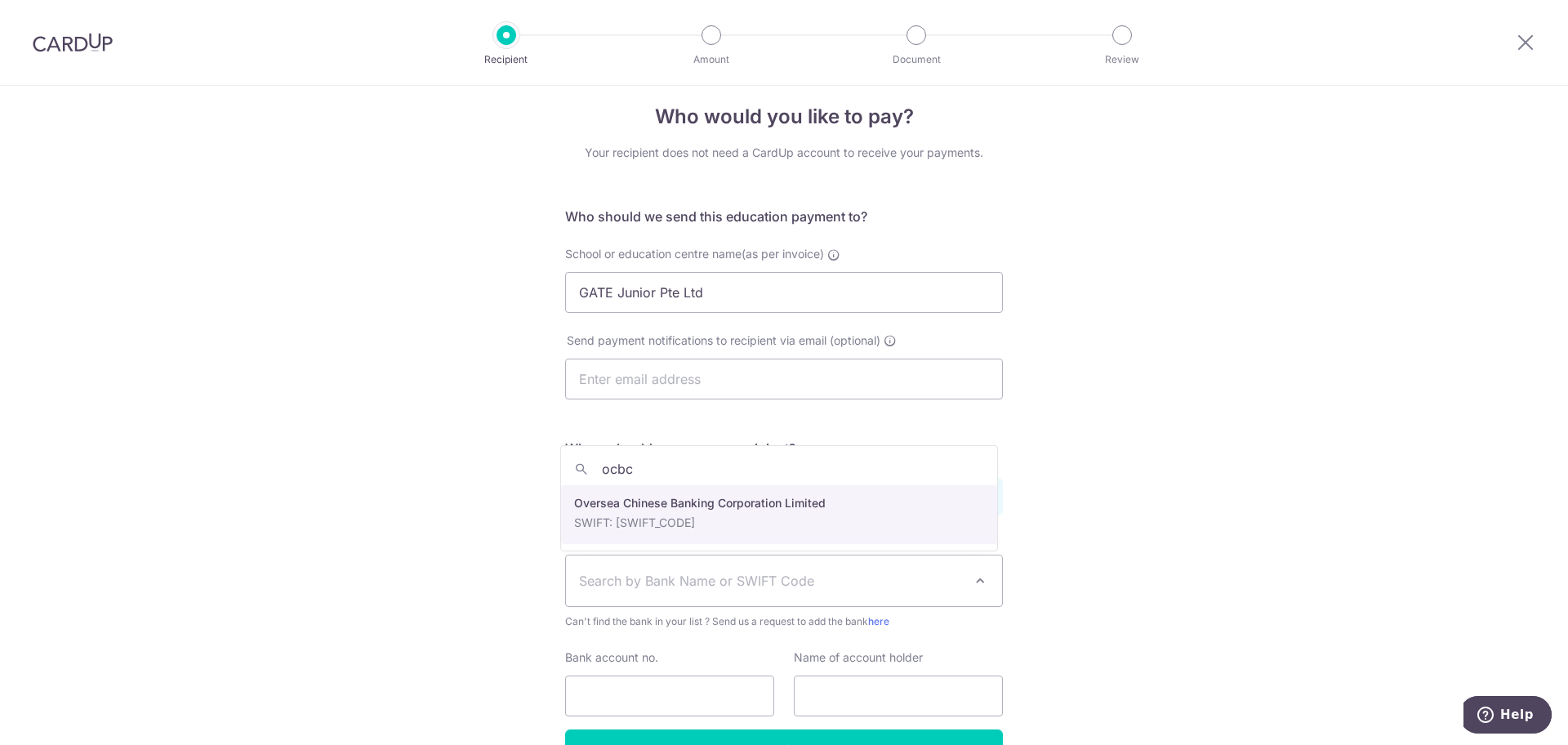
type input "ocbc"
select select "12"
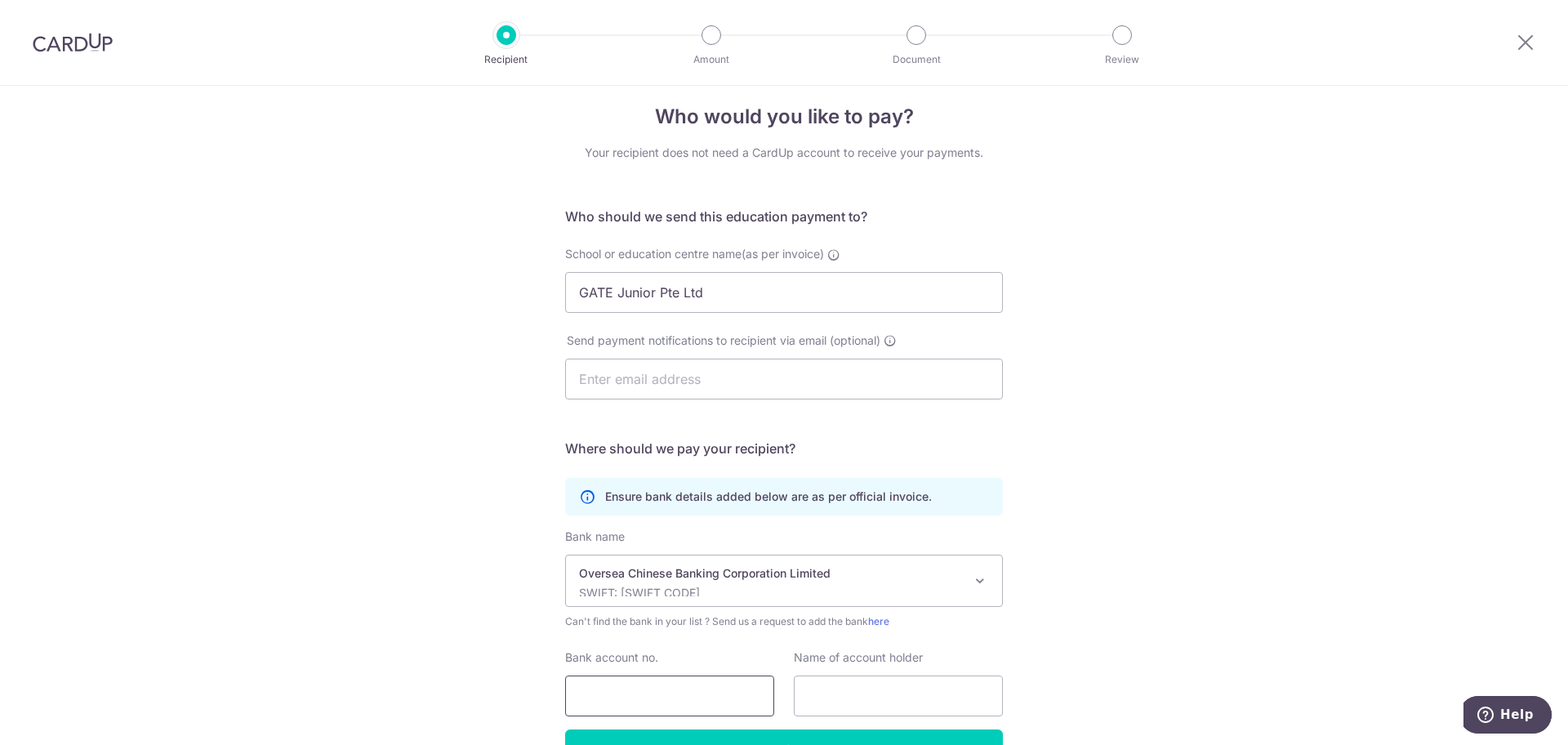
click at [674, 687] on input "Bank account no." at bounding box center [670, 695] width 209 height 41
paste input "712360304001"
drag, startPoint x: 691, startPoint y: 683, endPoint x: 535, endPoint y: 684, distance: 156.0
click at [535, 684] on div "Who would you like to pay? Your recipient does not need a CardUp account to rec…" at bounding box center [784, 459] width 1568 height 778
click at [618, 701] on input "712360304001" at bounding box center [670, 695] width 209 height 41
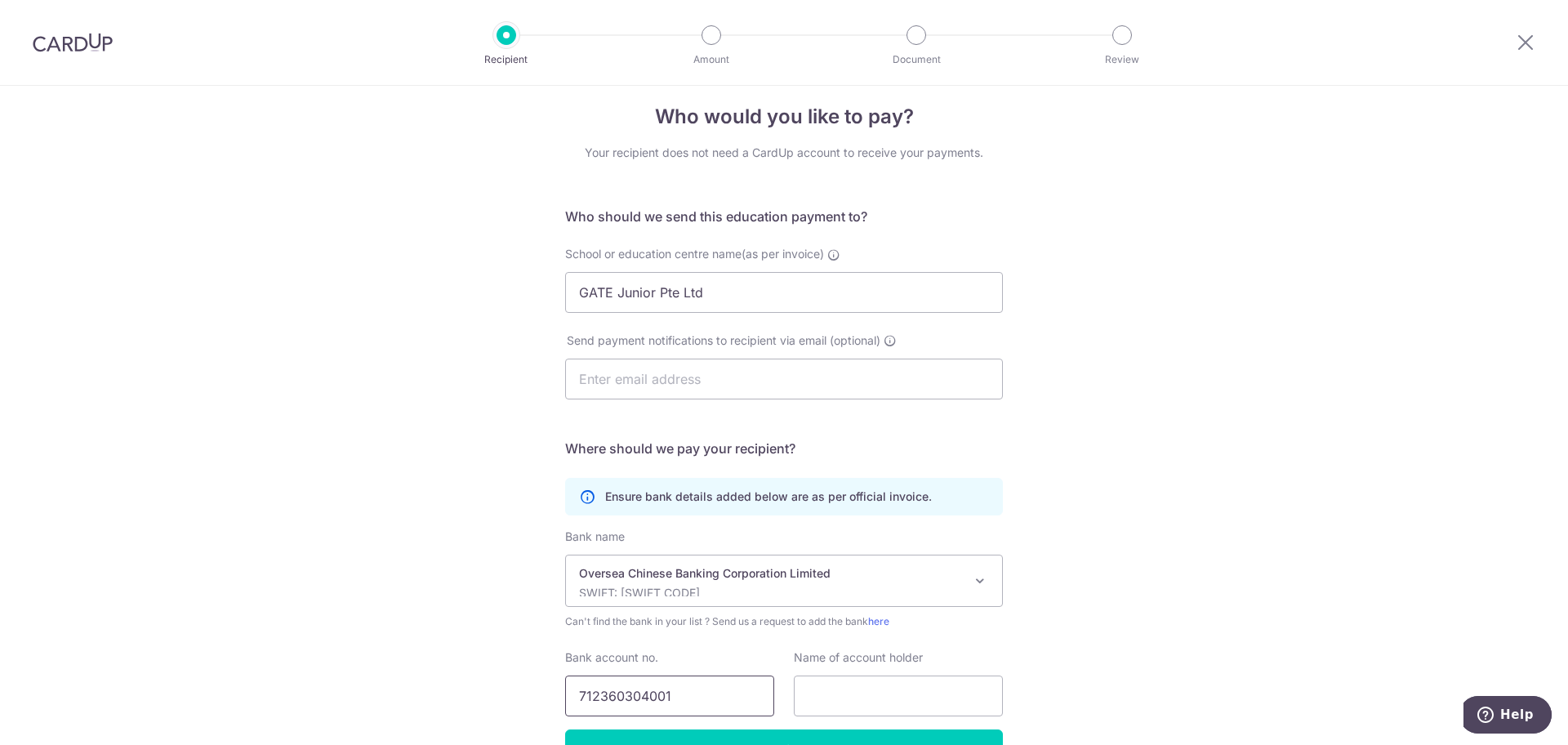
click at [575, 688] on input "712360304001" at bounding box center [670, 695] width 209 height 41
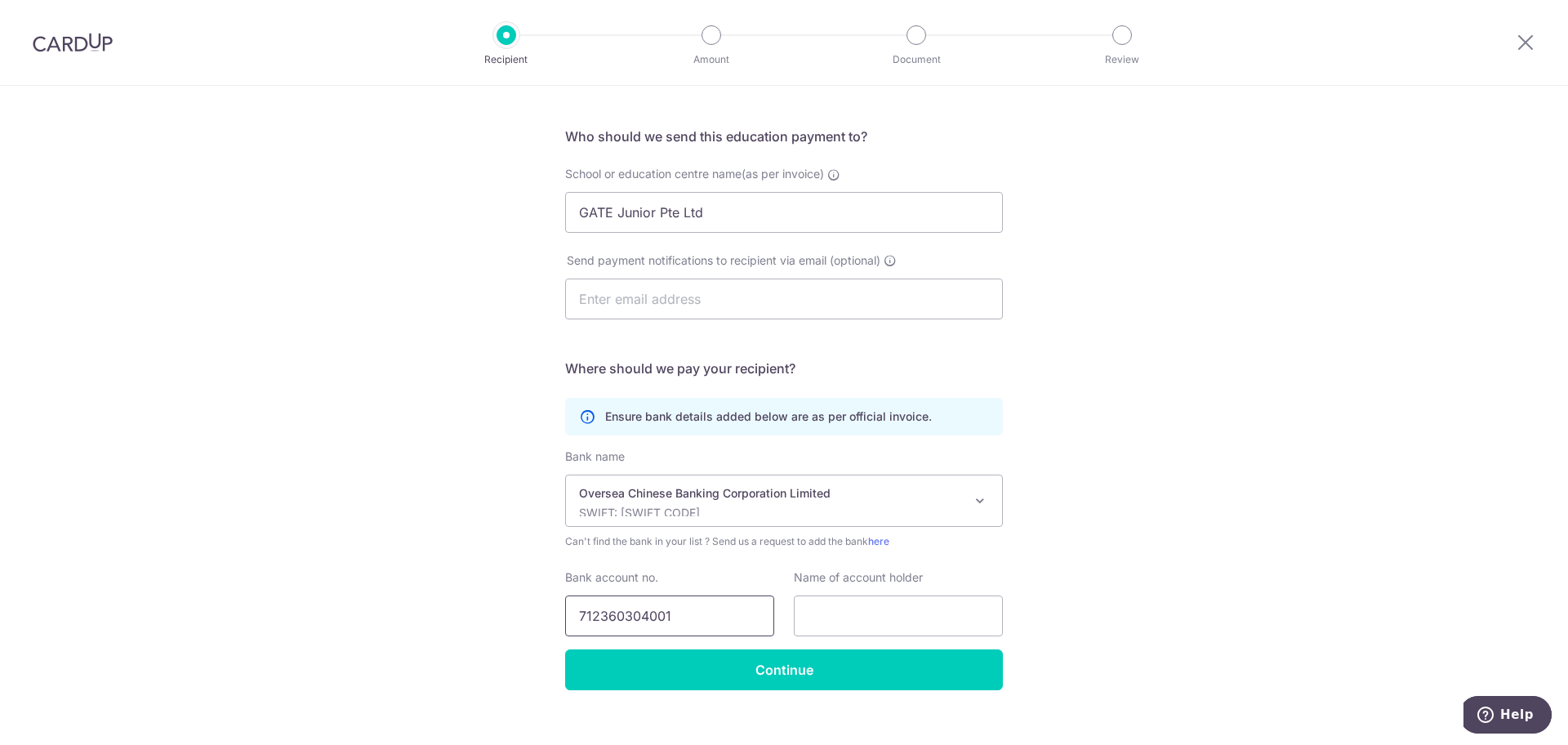
scroll to position [119, 0]
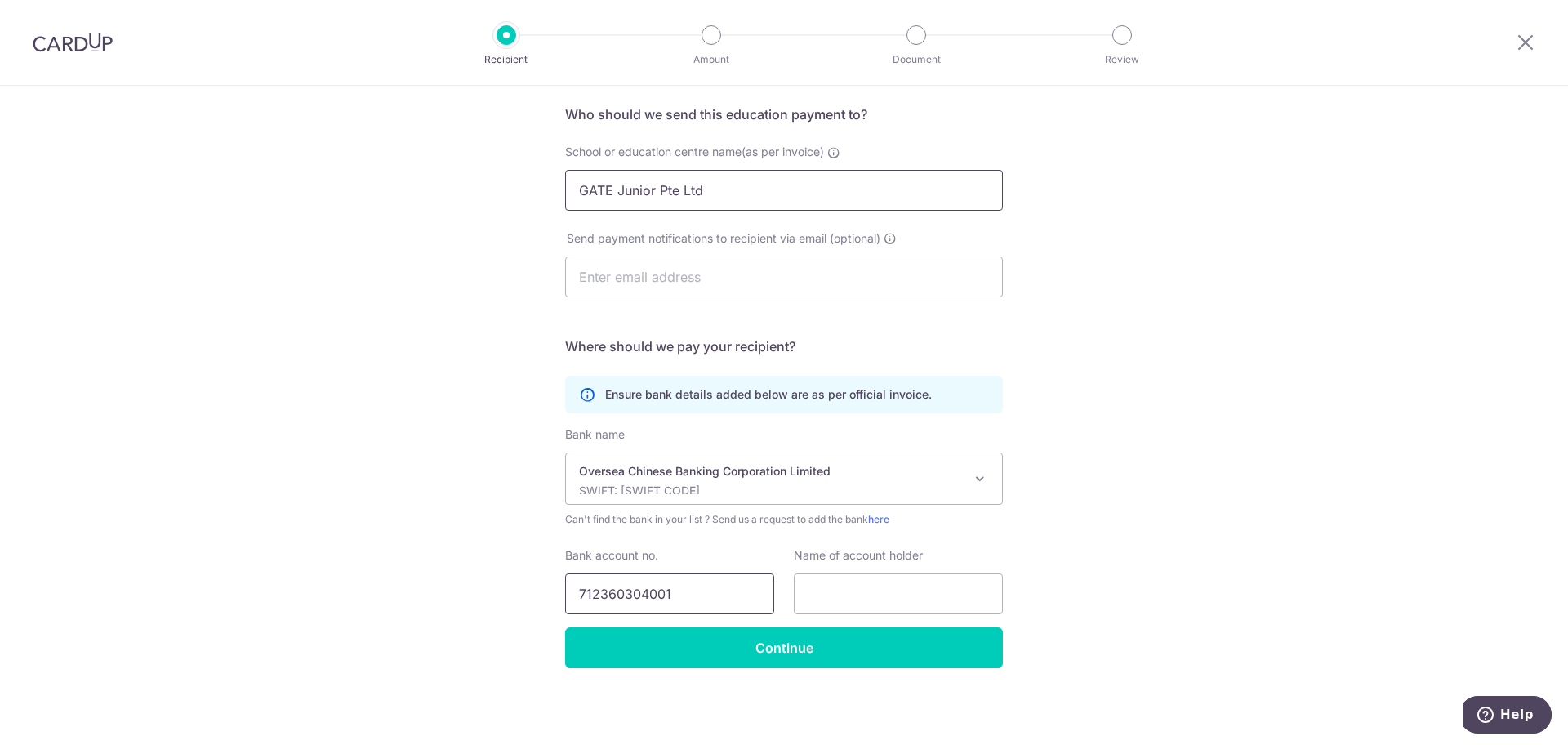
type input "712360304001"
drag, startPoint x: 764, startPoint y: 192, endPoint x: 88, endPoint y: 150, distance: 677.3
click at [95, 151] on div "Who would you like to pay? Your recipient does not need a CardUp account to rec…" at bounding box center [784, 356] width 1568 height 778
click at [802, 598] on input "text" at bounding box center [899, 593] width 209 height 41
paste input "GATE Junior Pte Ltd"
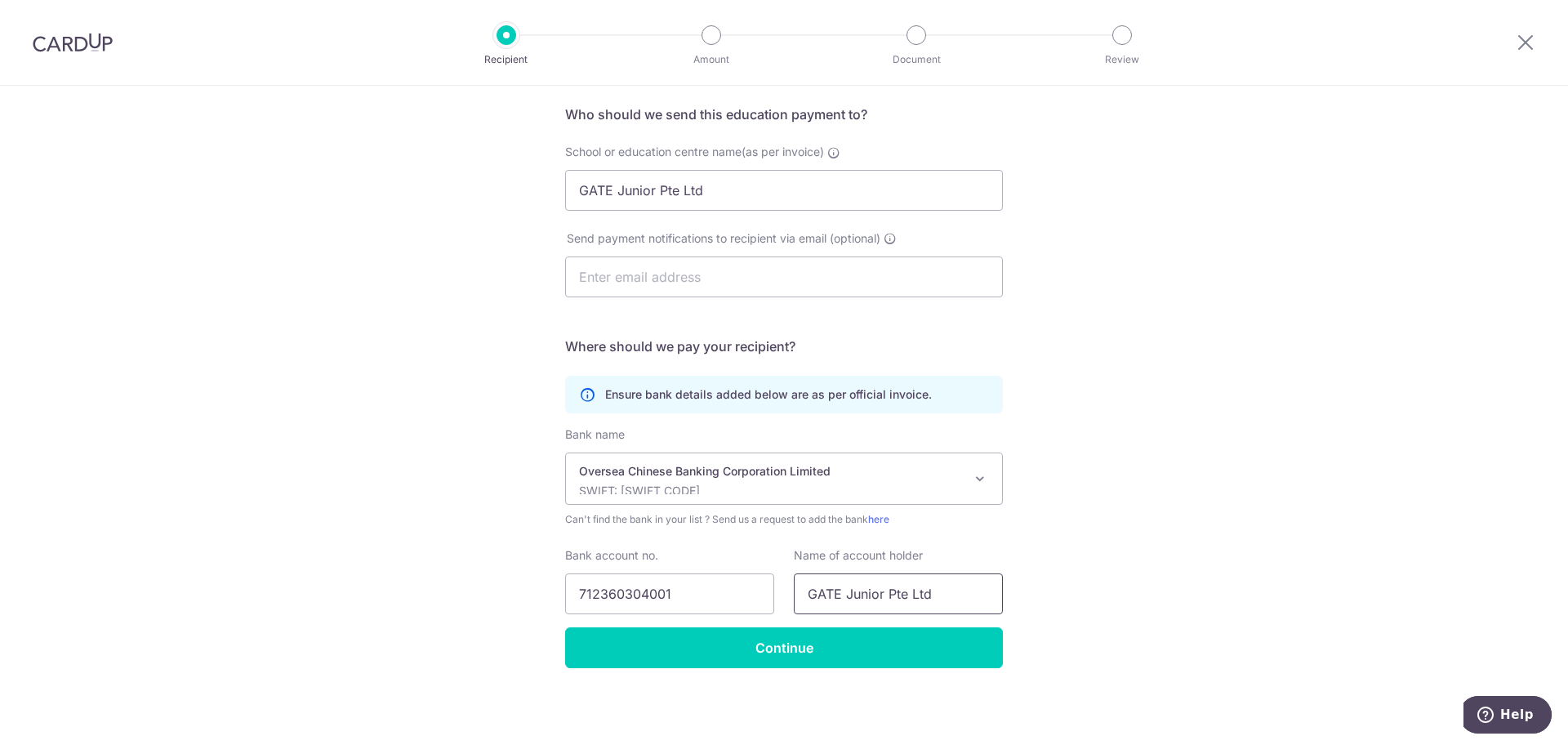
type input "GATE Junior Pte Ltd"
click at [785, 645] on input "Continue" at bounding box center [784, 647] width 438 height 41
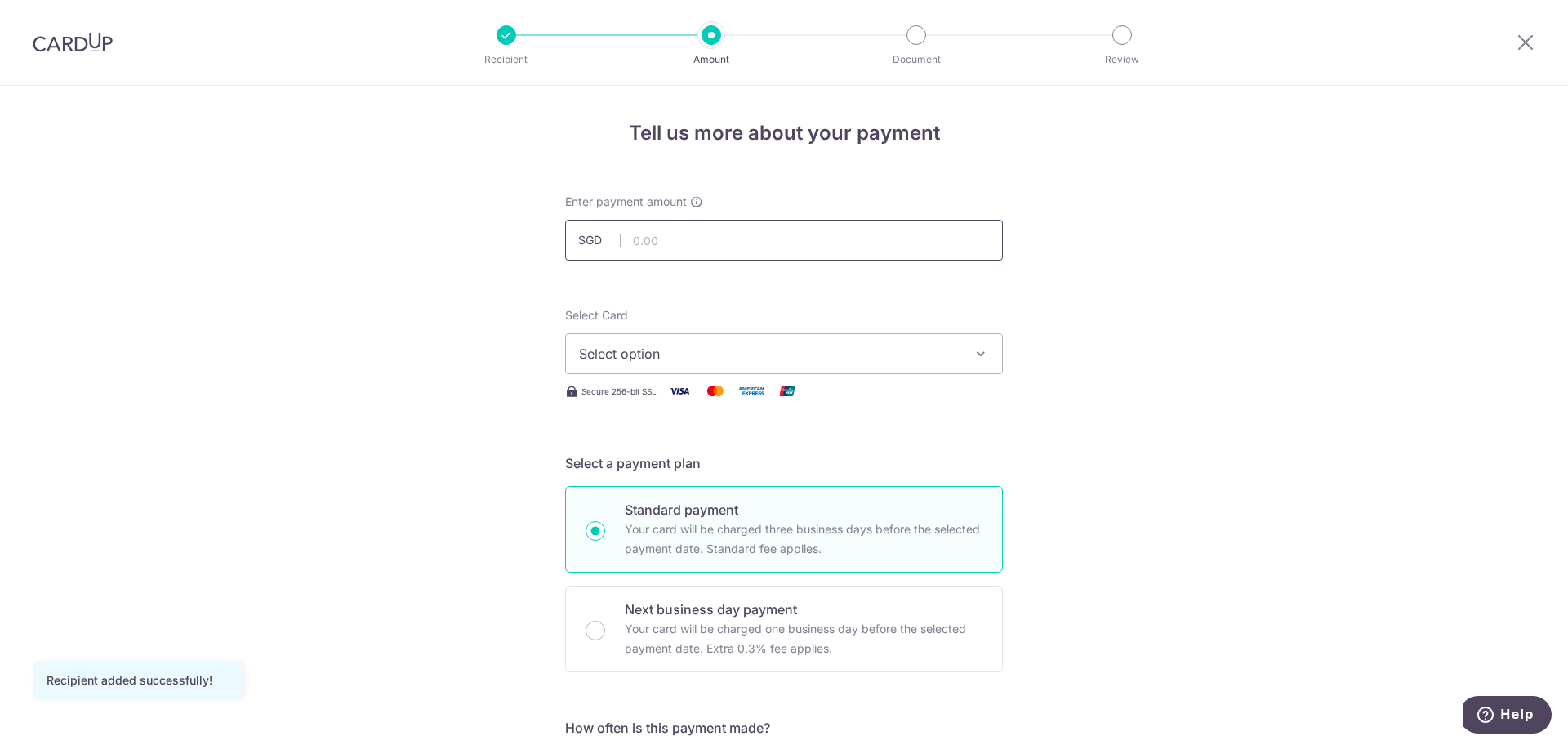
click at [795, 252] on input "text" at bounding box center [784, 239] width 438 height 41
paste input "2,706.00"
type input "2,706.00"
click at [824, 357] on span "Select option" at bounding box center [770, 354] width 381 height 20
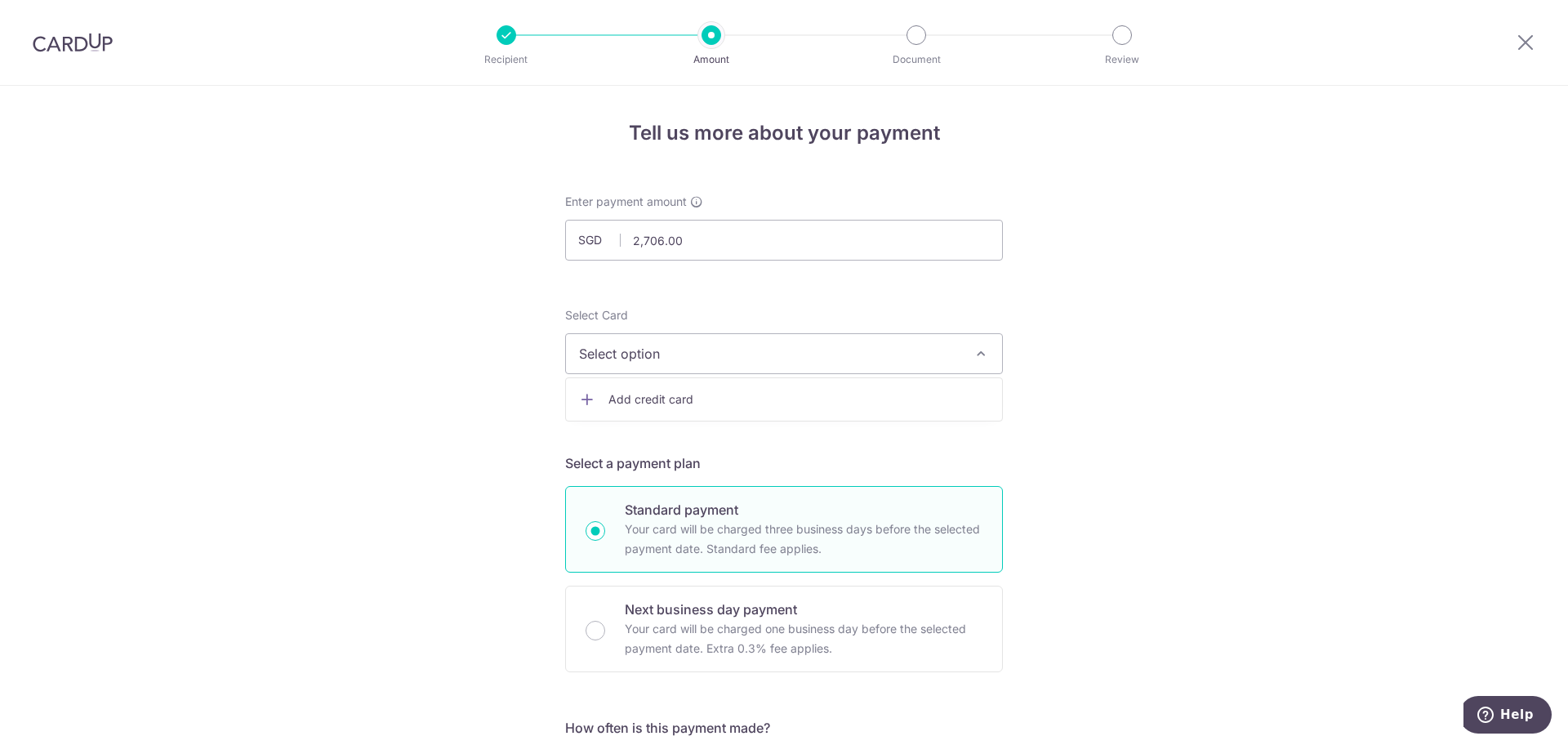
click at [734, 391] on span "Add credit card" at bounding box center [799, 399] width 381 height 16
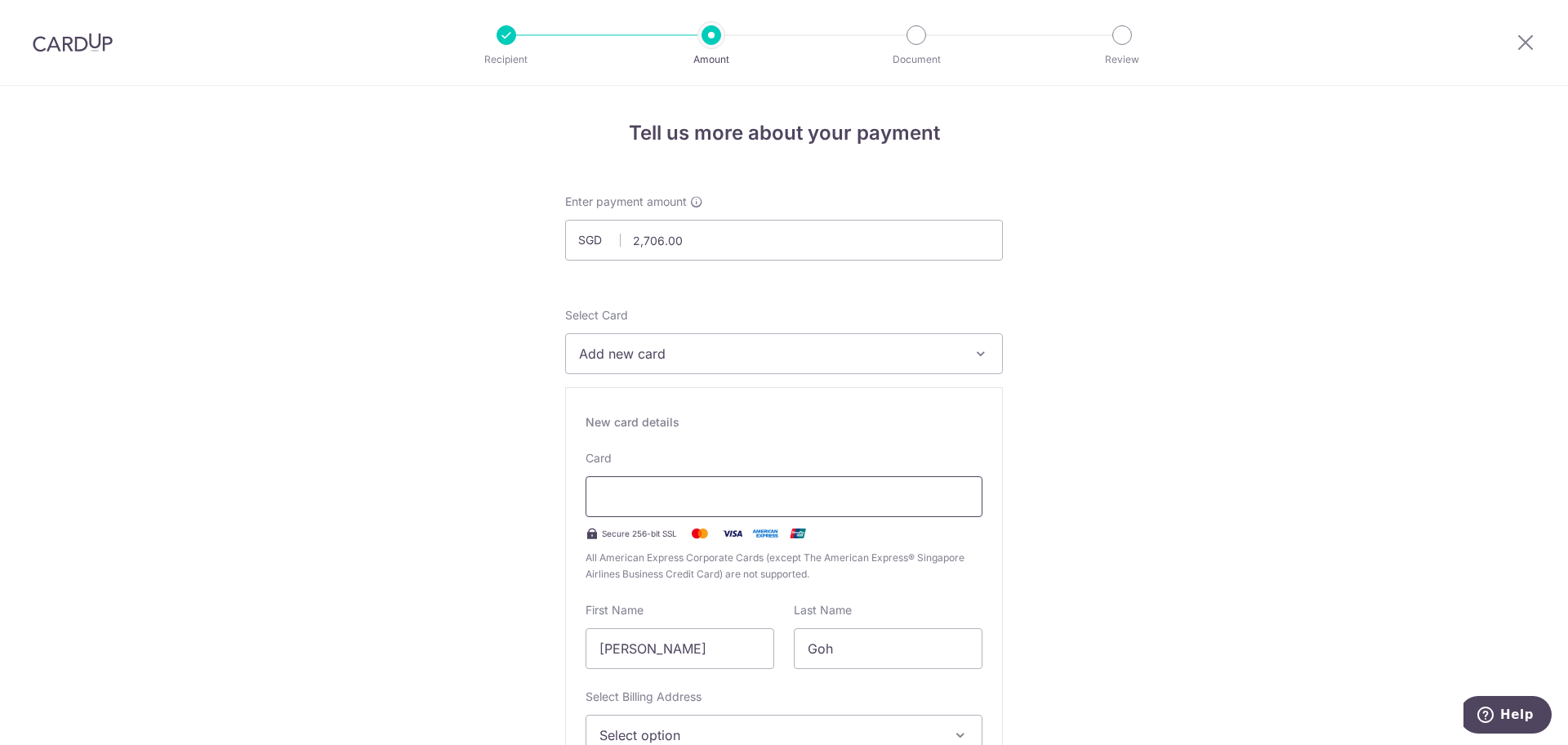
click at [822, 482] on div at bounding box center [784, 496] width 397 height 41
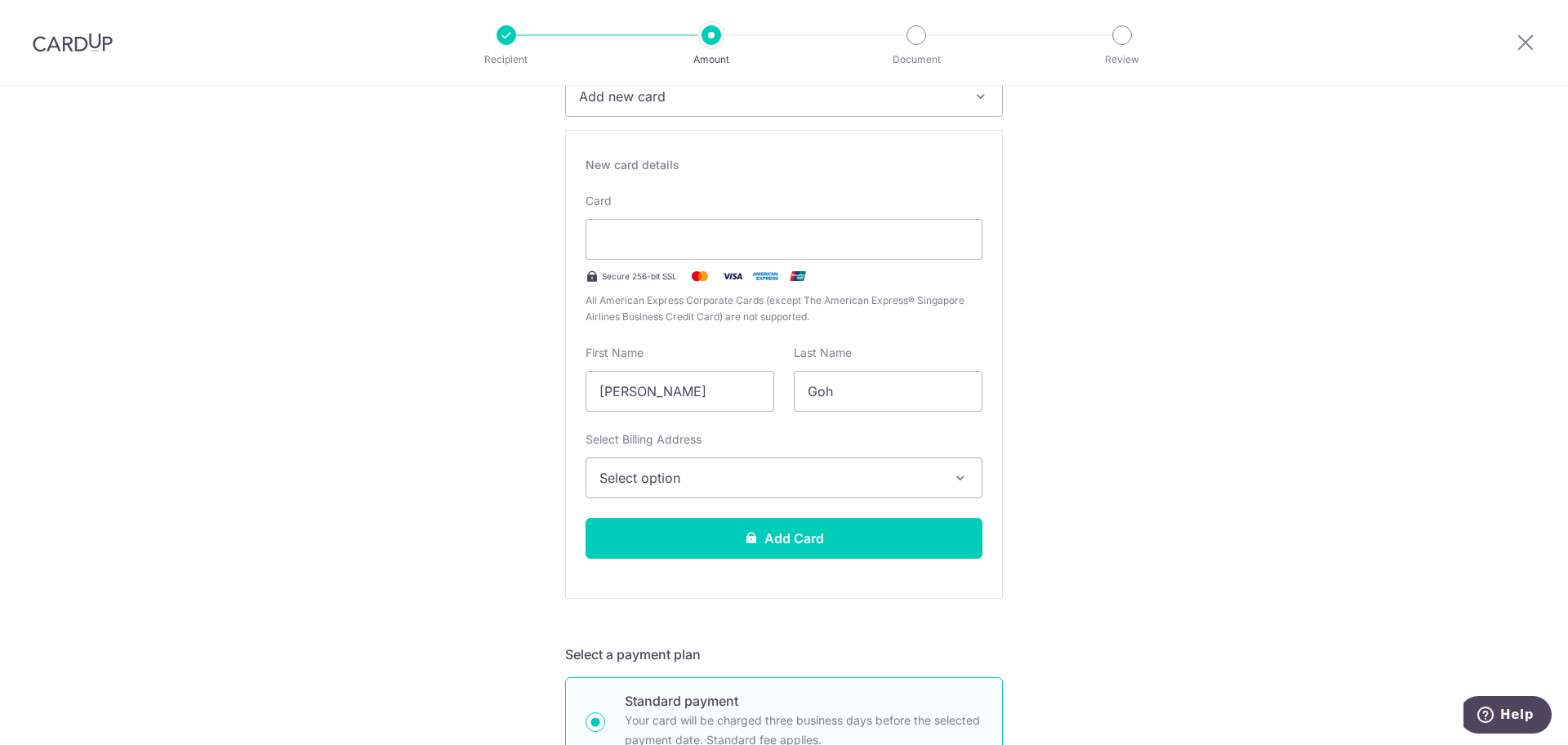
scroll to position [277, 0]
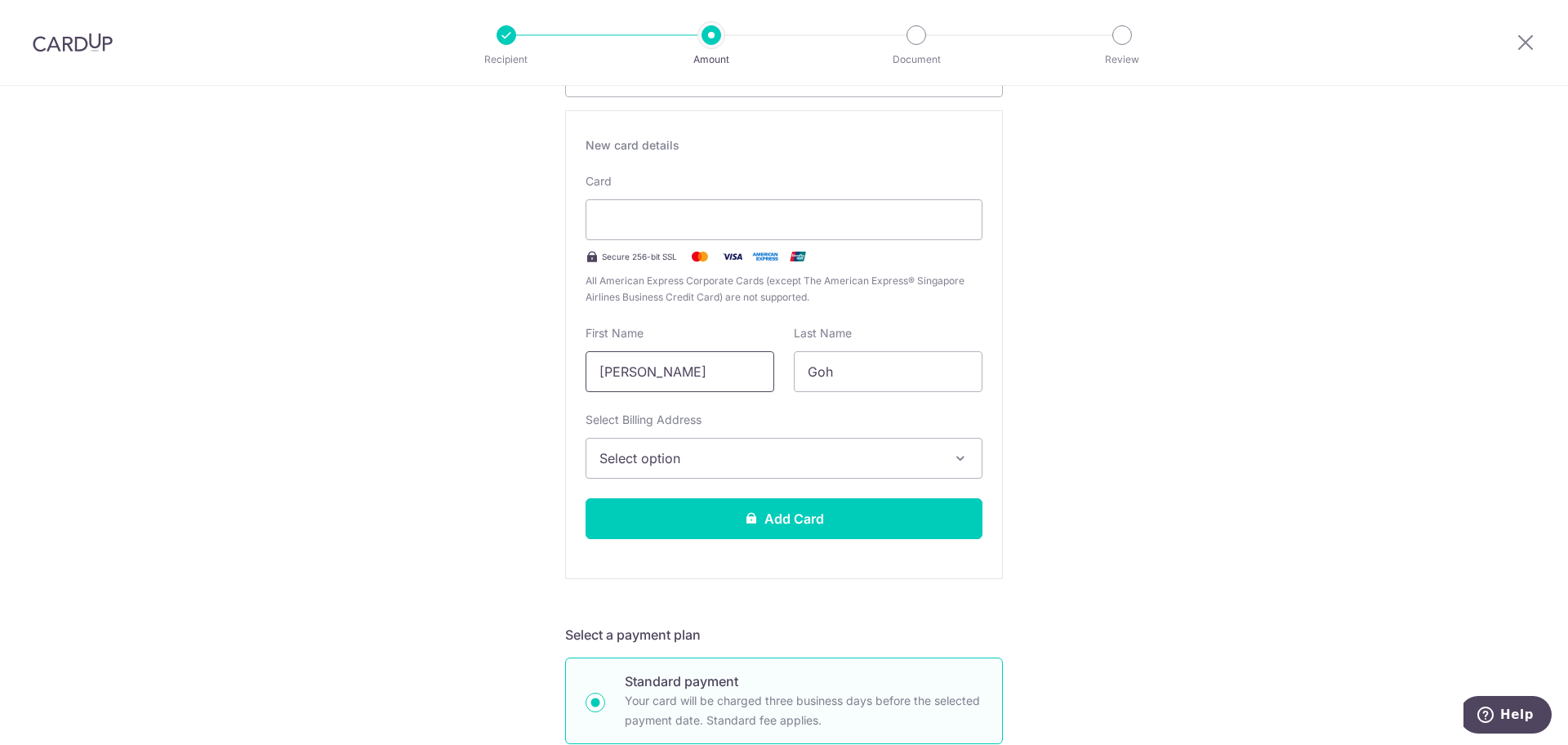
drag, startPoint x: 714, startPoint y: 376, endPoint x: 564, endPoint y: 372, distance: 150.1
click at [566, 372] on div "New card details Card Secure 256-bit SSL All American Express Corporate Cards (…" at bounding box center [784, 345] width 438 height 469
type input "Michelle"
click at [714, 476] on button "Select option" at bounding box center [784, 458] width 397 height 41
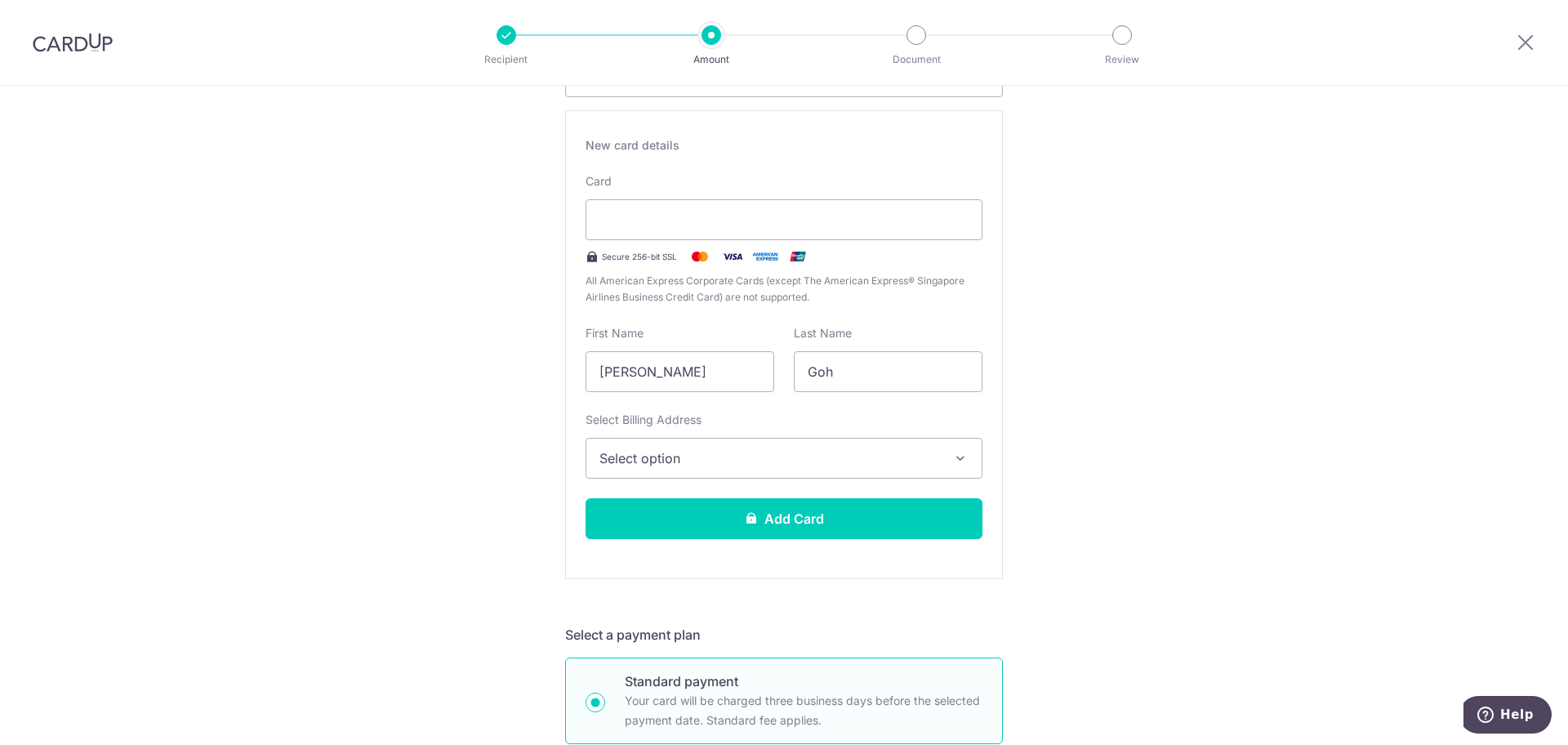
click at [841, 451] on span "Select option" at bounding box center [769, 459] width 340 height 20
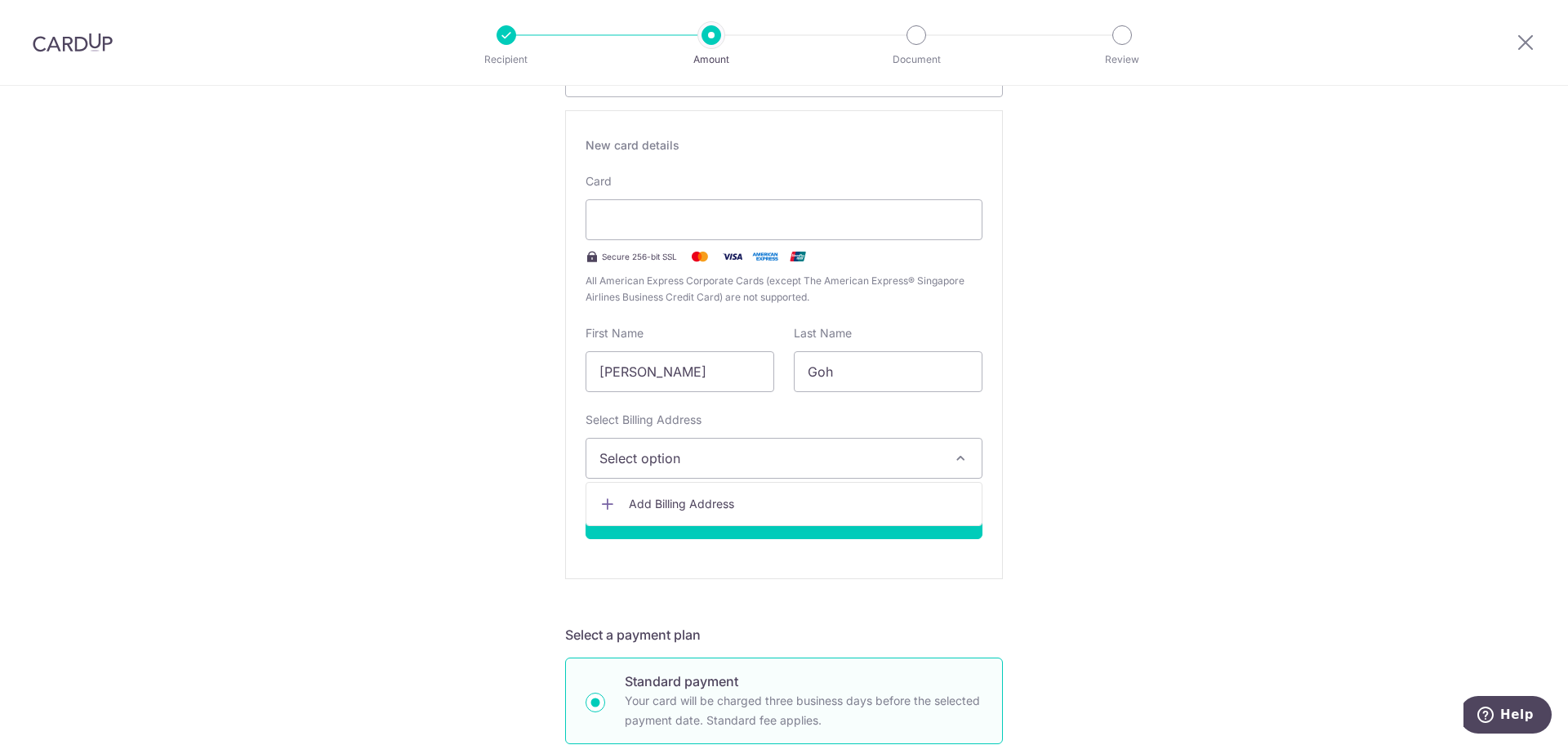
click at [758, 513] on link "Add Billing Address" at bounding box center [784, 503] width 395 height 29
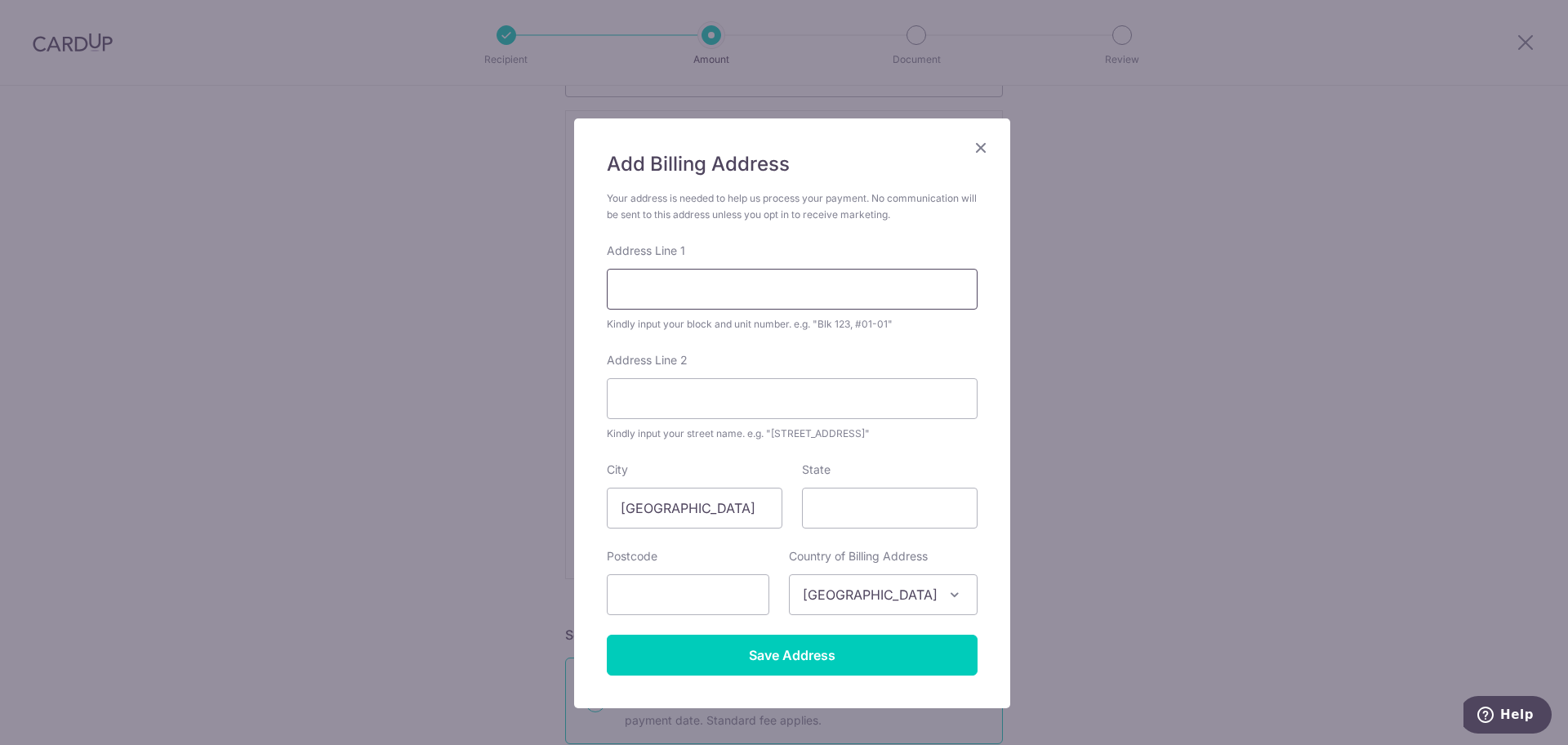
click at [708, 288] on input "Address Line 1" at bounding box center [792, 288] width 371 height 41
type input "123 Jalan Jurong Kechil"
type input "02-25 Terrene"
type input "598680"
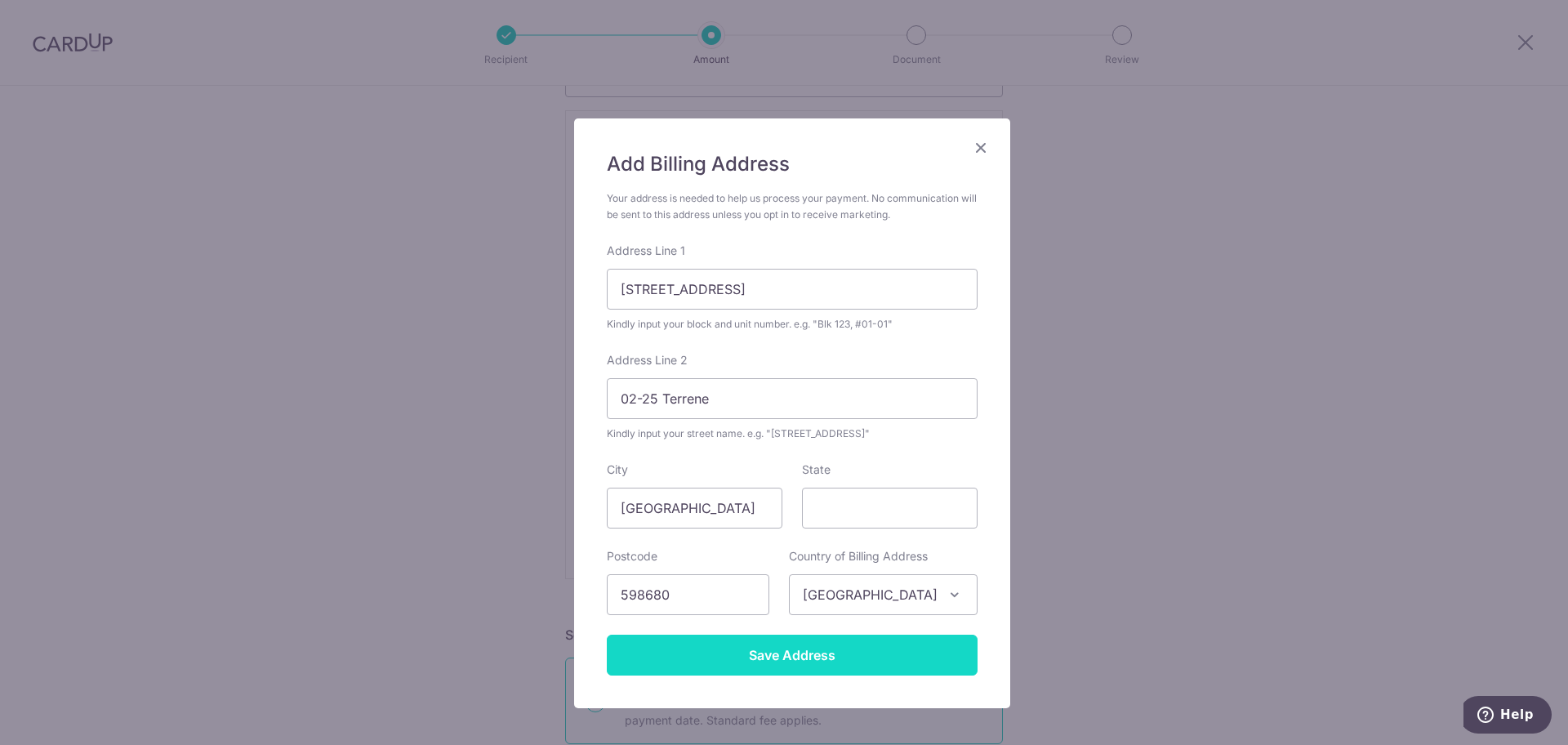
click at [820, 656] on input "Save Address" at bounding box center [792, 654] width 371 height 41
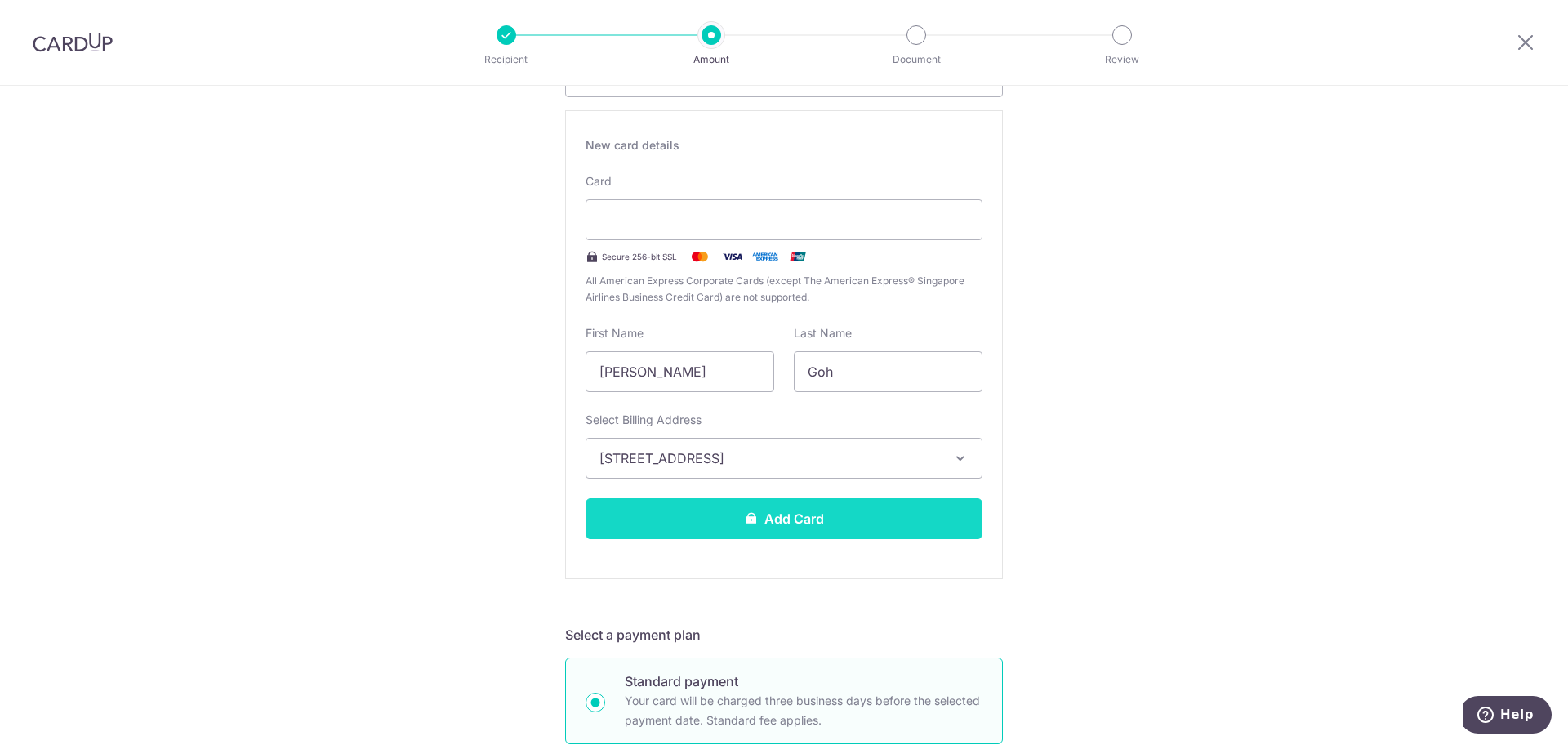
click at [696, 512] on button "Add Card" at bounding box center [784, 518] width 397 height 41
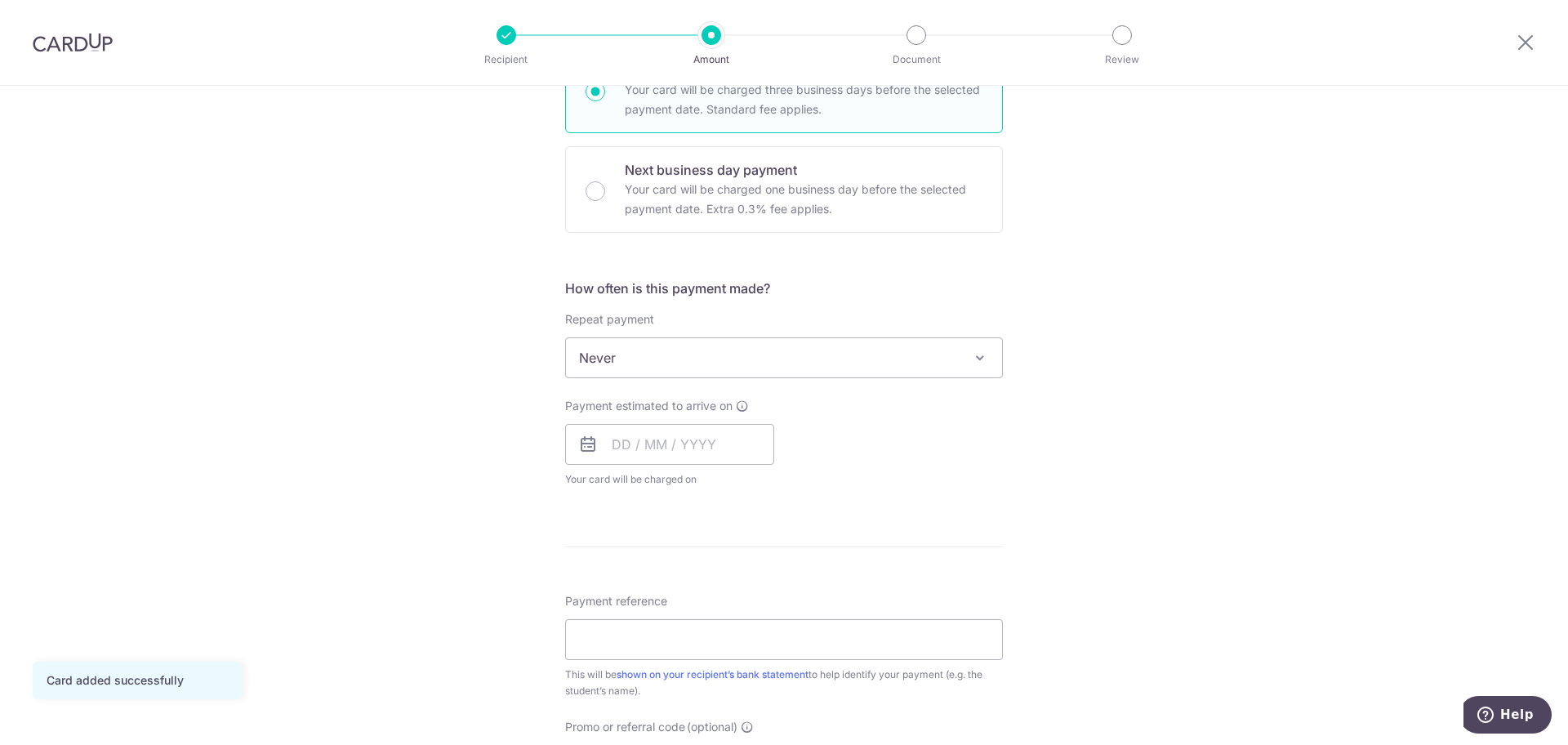
scroll to position [405, 0]
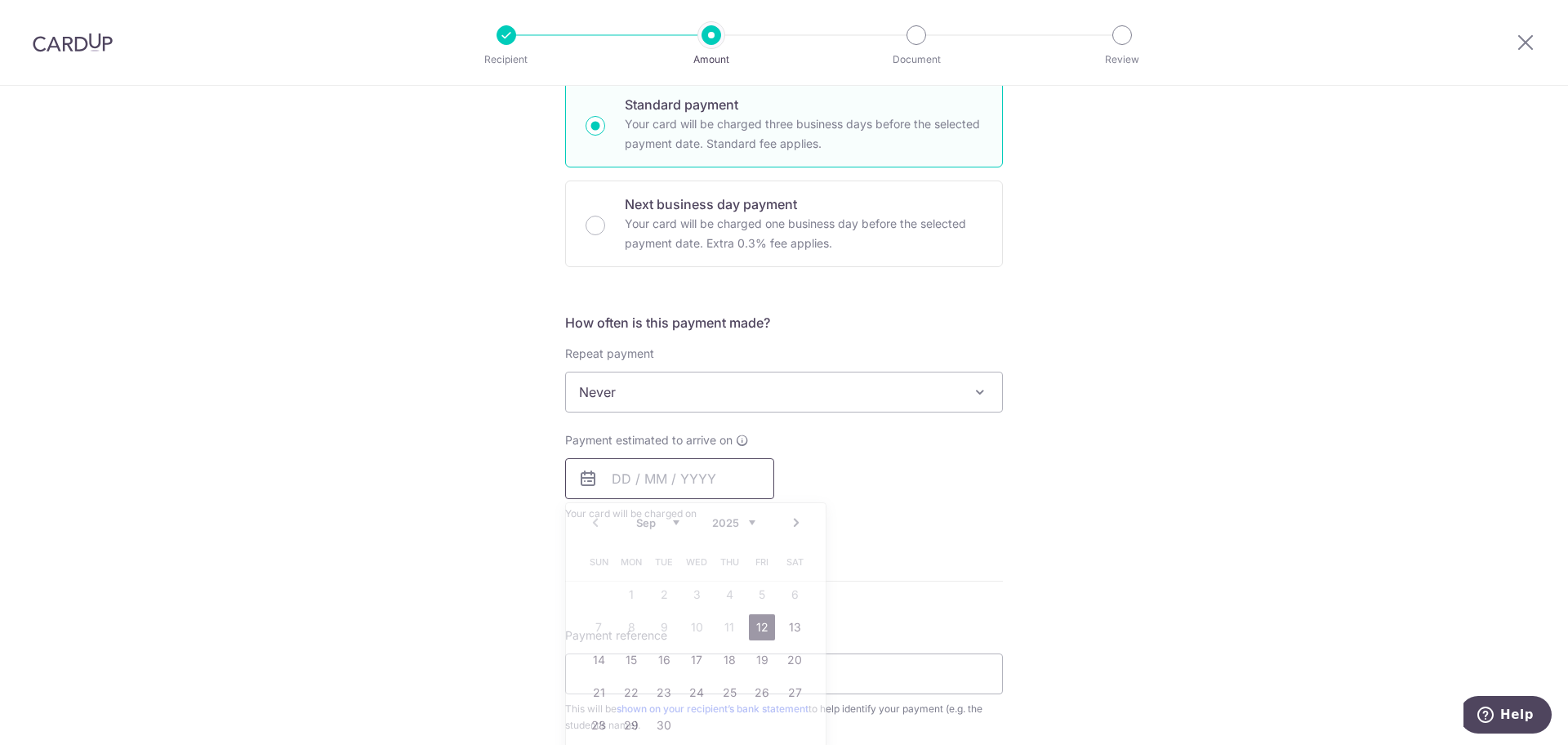
click at [625, 484] on input "text" at bounding box center [670, 478] width 209 height 41
click at [759, 626] on link "12" at bounding box center [762, 627] width 26 height 26
type input "12/09/2025"
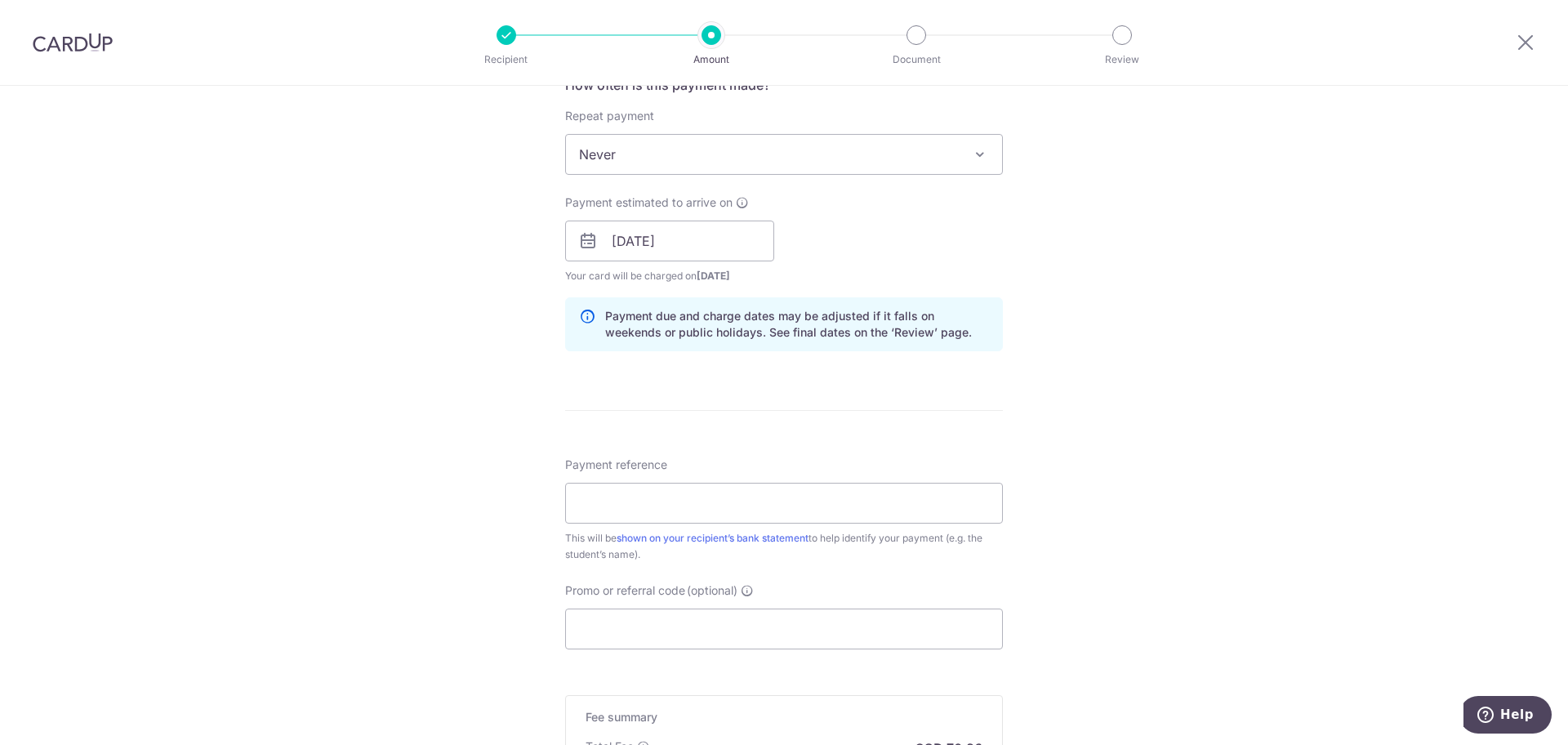
scroll to position [645, 0]
click at [716, 503] on input "Payment reference" at bounding box center [784, 500] width 438 height 41
type input "DESIRAE LOI ZHI YA"
click at [710, 619] on input "Promo or referral code (optional)" at bounding box center [784, 626] width 438 height 41
paste input "25AMEX18"
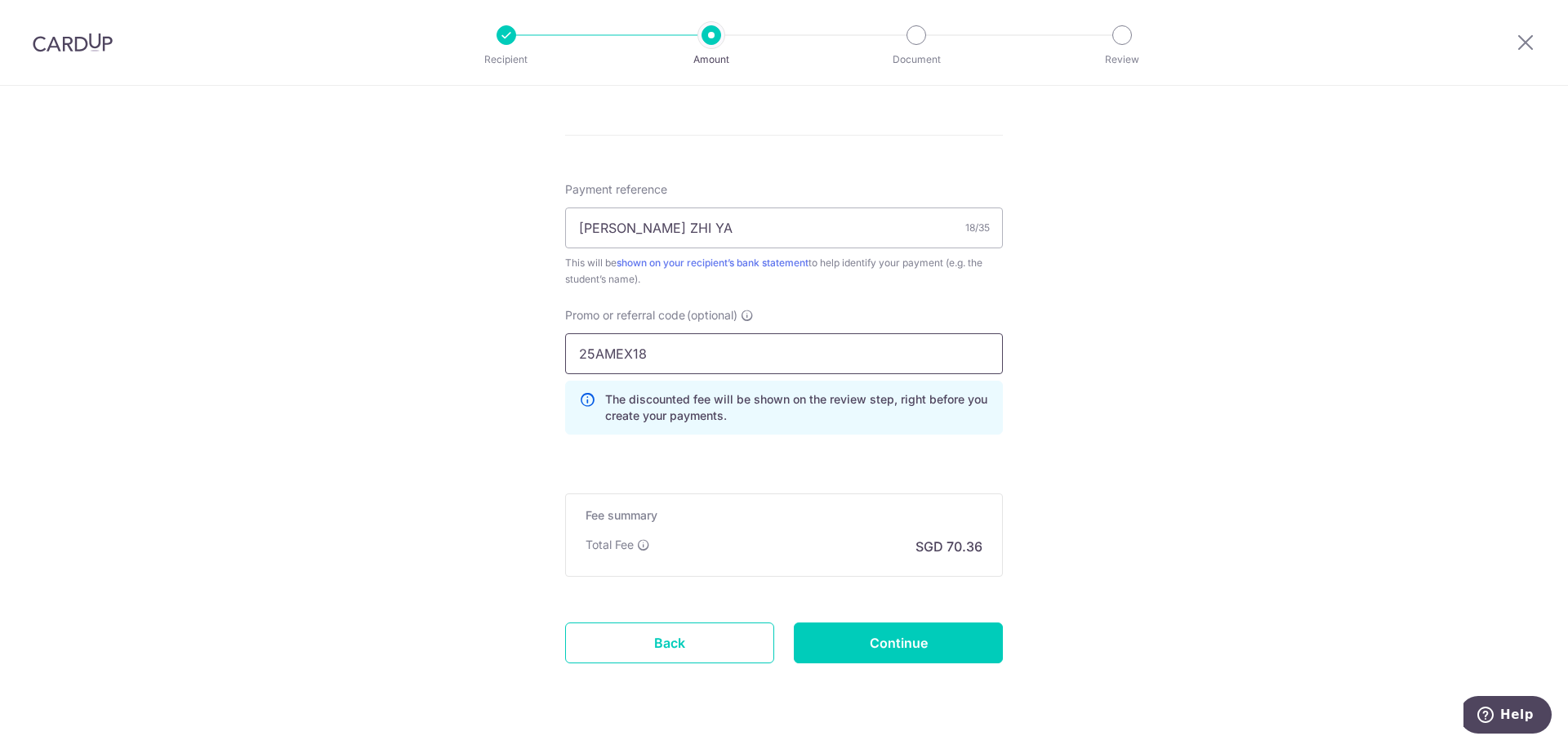
scroll to position [944, 0]
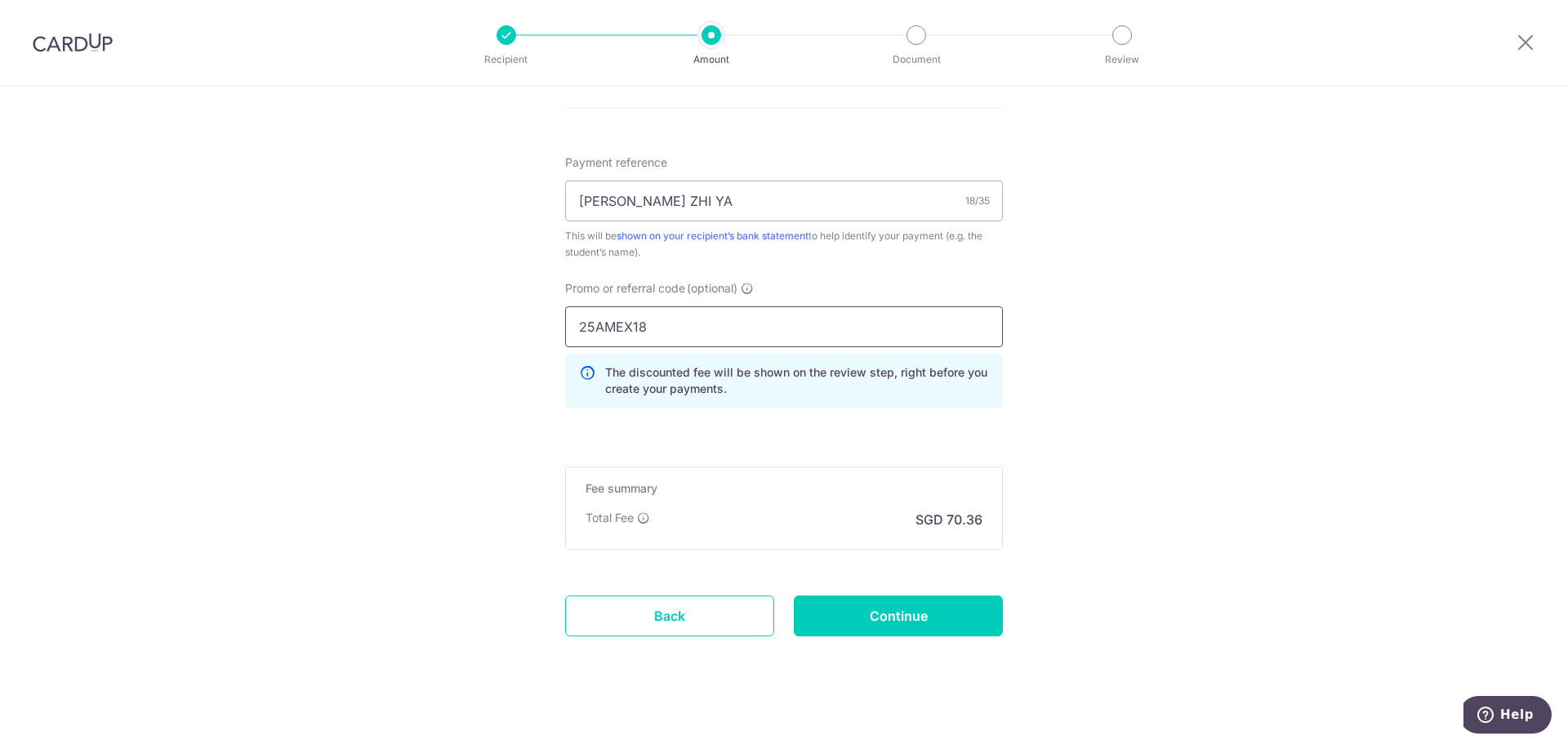
click at [576, 322] on input "25AMEX18" at bounding box center [784, 326] width 438 height 41
type input "25AMEX18"
click at [900, 615] on input "Continue" at bounding box center [899, 615] width 209 height 41
type input "Create Schedule"
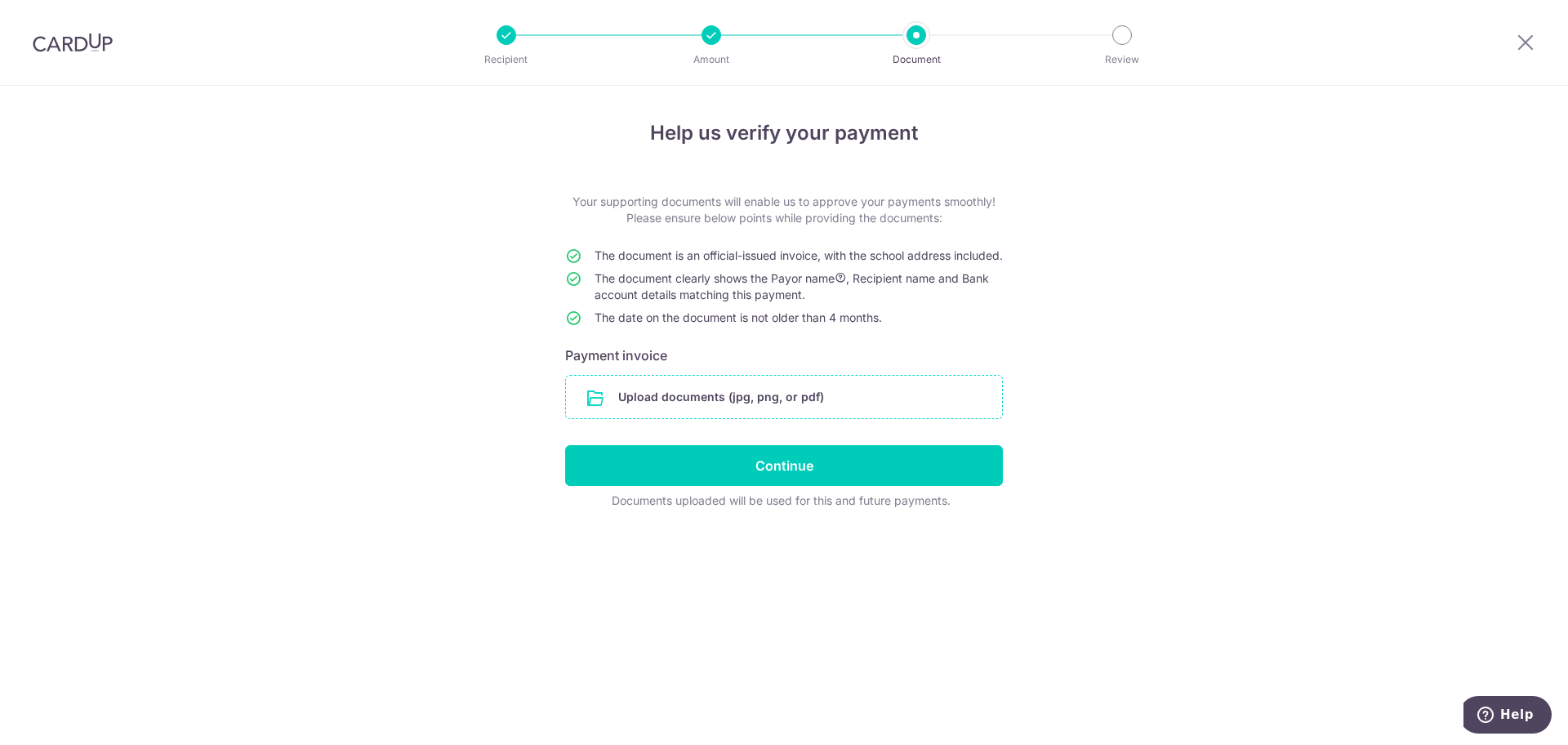
click at [824, 408] on input "file" at bounding box center [783, 397] width 436 height 43
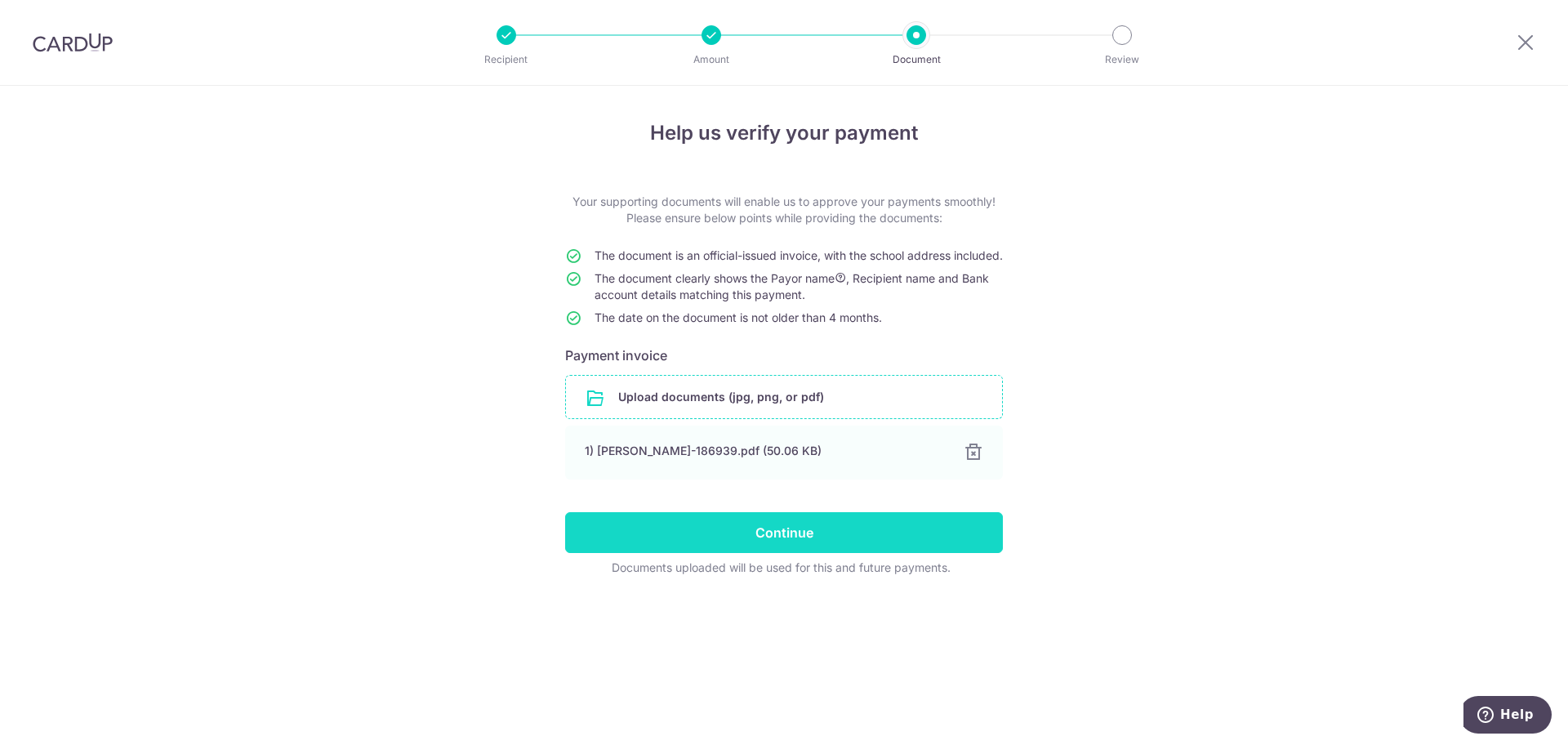
click at [724, 553] on input "Continue" at bounding box center [784, 532] width 438 height 41
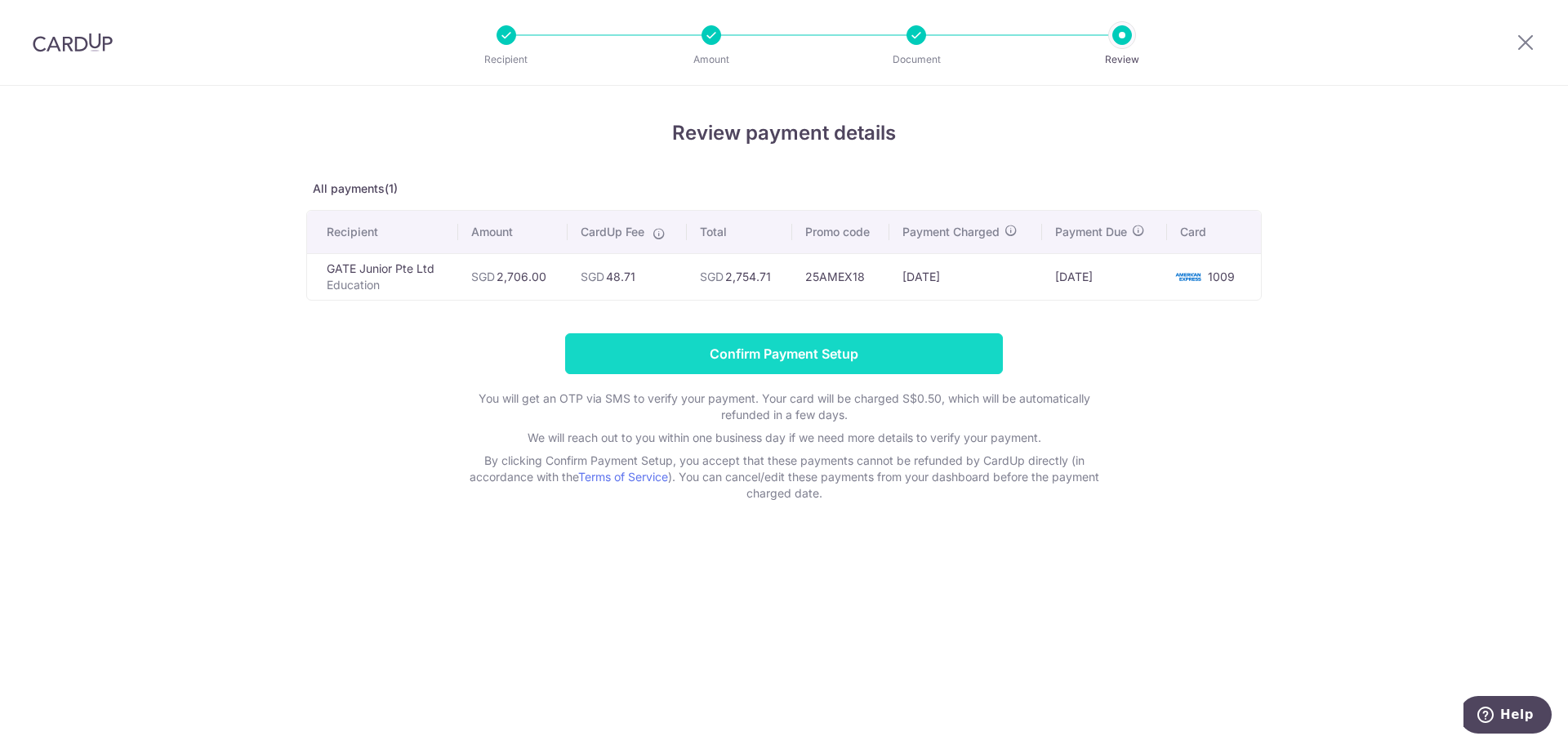
click at [827, 358] on input "Confirm Payment Setup" at bounding box center [784, 353] width 438 height 41
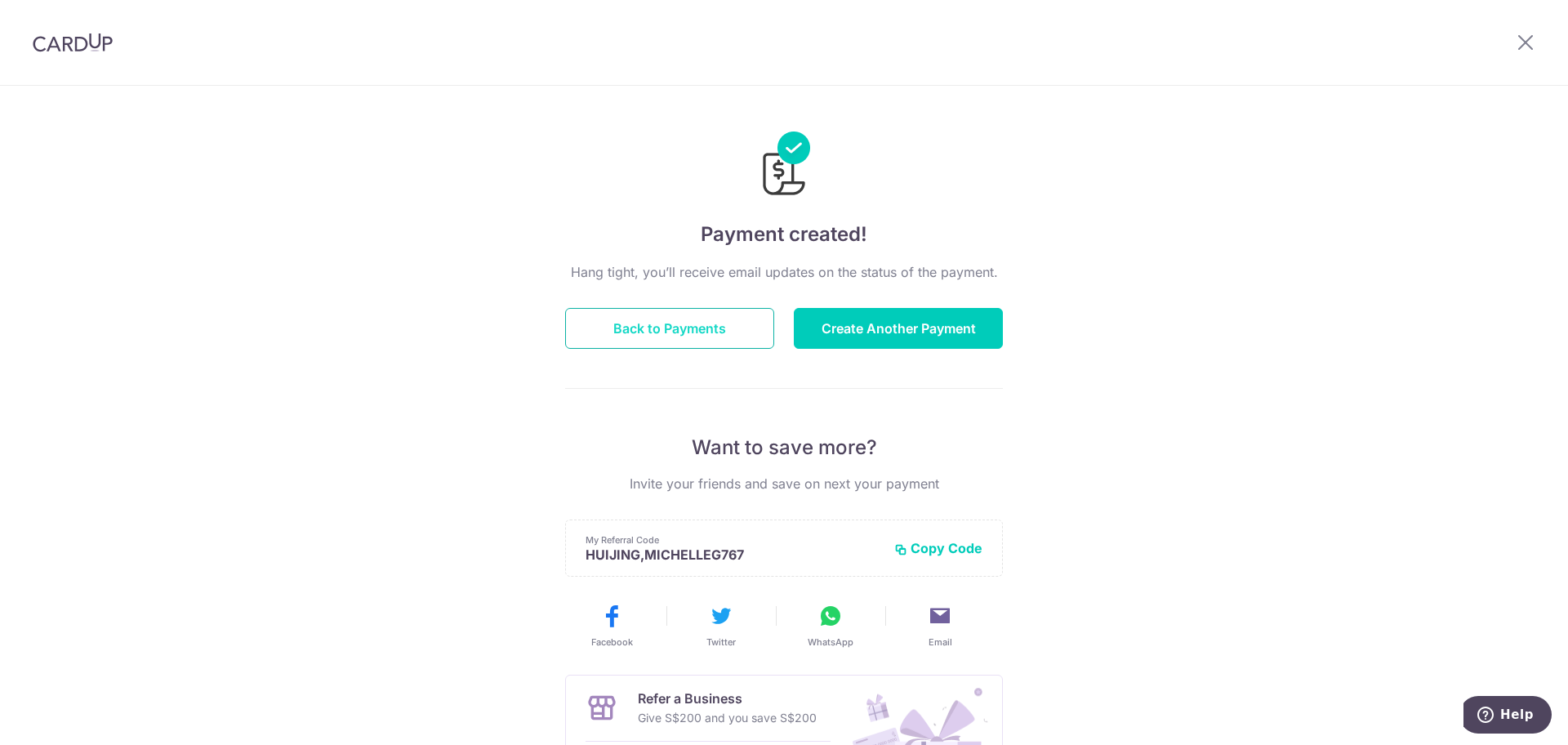
click at [631, 322] on button "Back to Payments" at bounding box center [670, 328] width 209 height 41
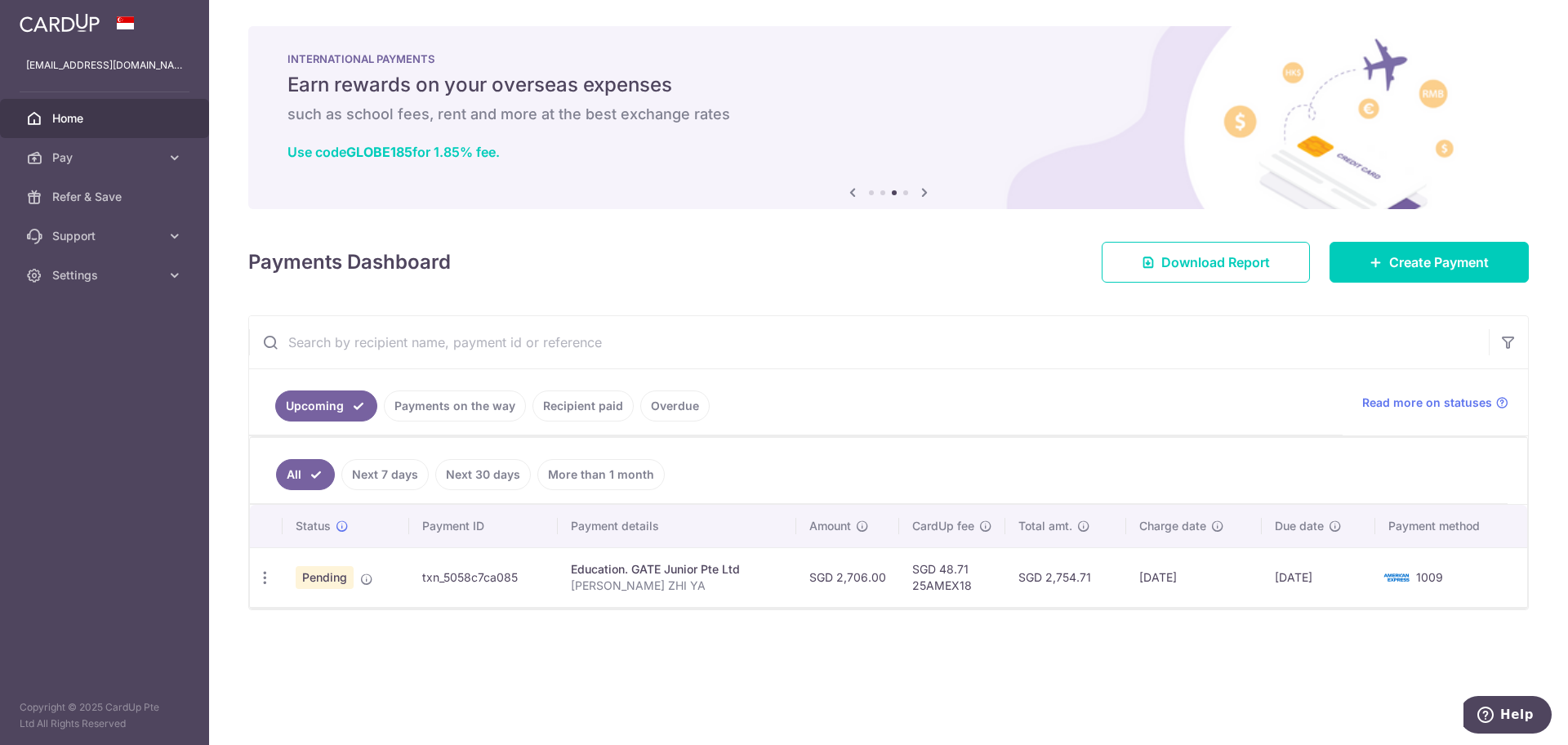
click at [596, 417] on link "Recipient paid" at bounding box center [584, 405] width 102 height 31
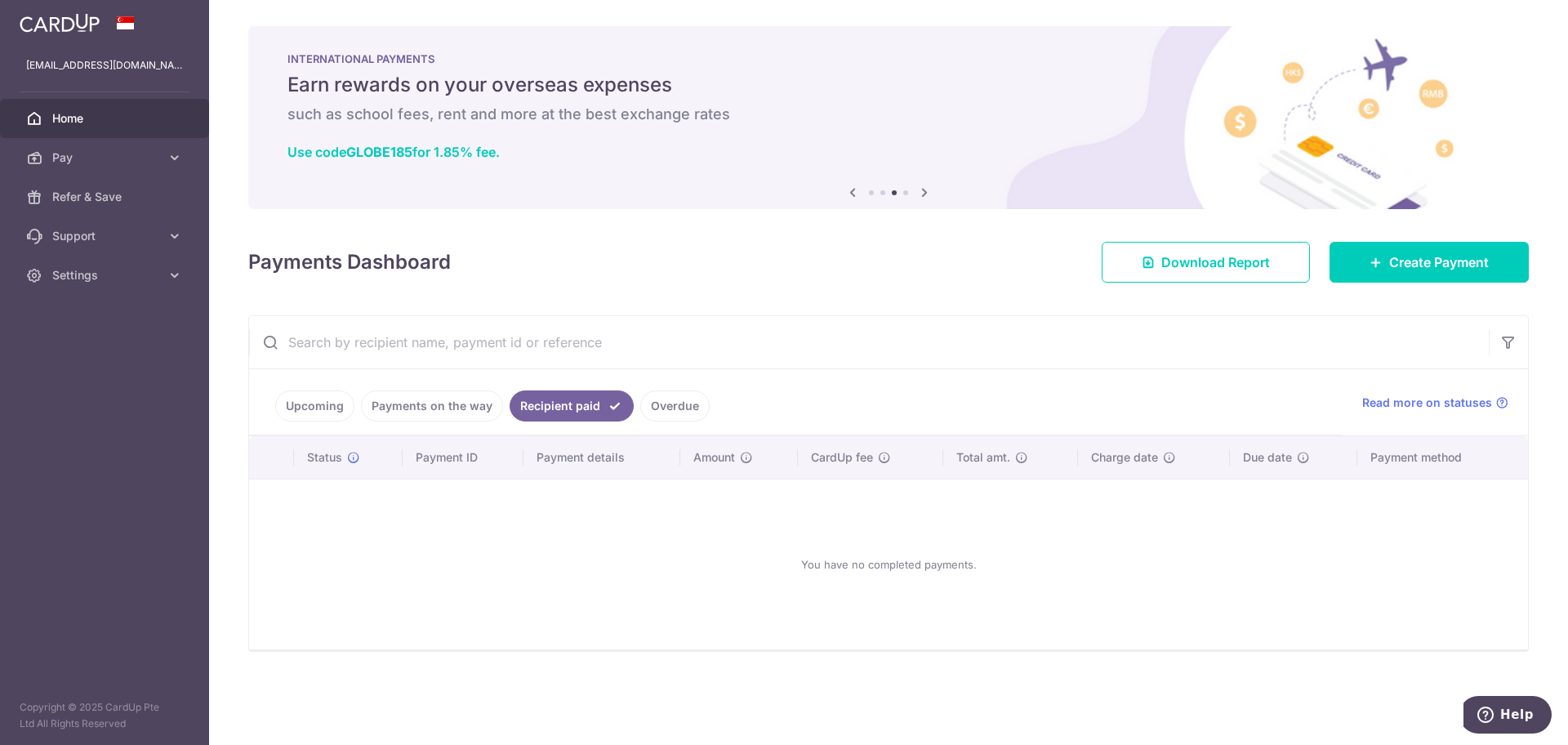
click at [296, 404] on link "Upcoming" at bounding box center [314, 405] width 79 height 31
